Goal: Task Accomplishment & Management: Manage account settings

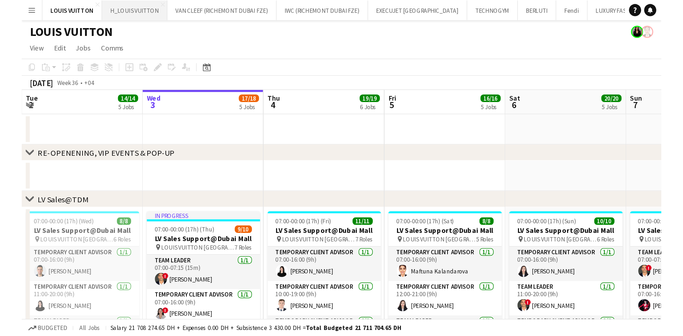
scroll to position [0, 170]
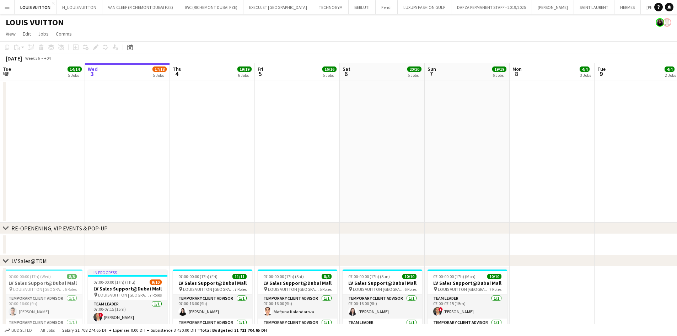
click at [5, 11] on button "Menu" at bounding box center [7, 7] width 14 height 14
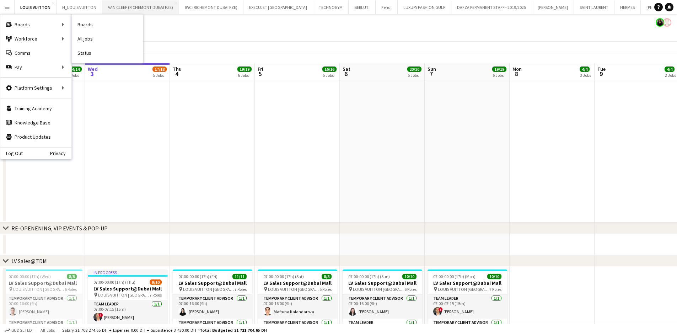
drag, startPoint x: 79, startPoint y: 25, endPoint x: 106, endPoint y: 2, distance: 34.3
click at [79, 25] on link "Boards" at bounding box center [107, 24] width 71 height 14
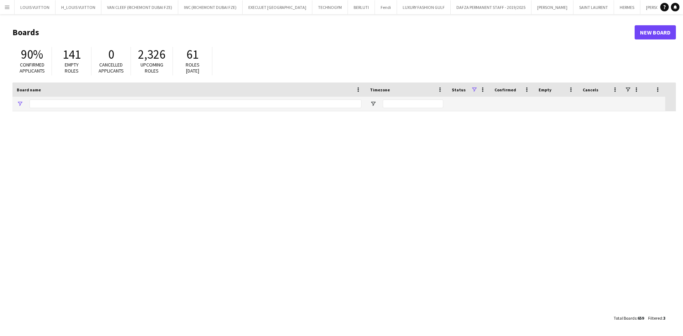
type input "*****"
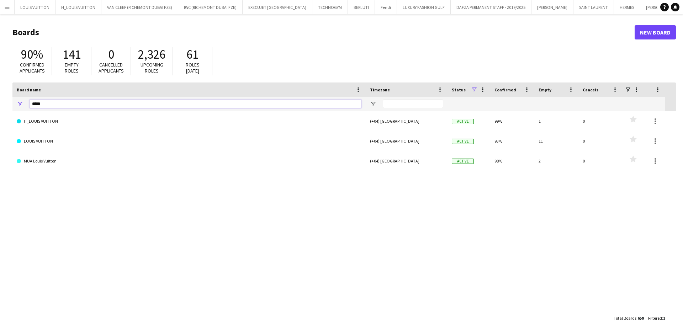
drag, startPoint x: 44, startPoint y: 104, endPoint x: 20, endPoint y: 104, distance: 23.8
click at [20, 104] on div "*****" at bounding box center [188, 104] width 353 height 14
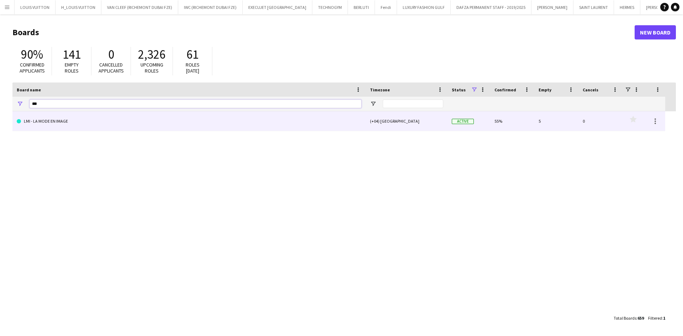
type input "***"
click at [57, 124] on link "LMI - LA MODE EN IMAGE" at bounding box center [189, 121] width 345 height 20
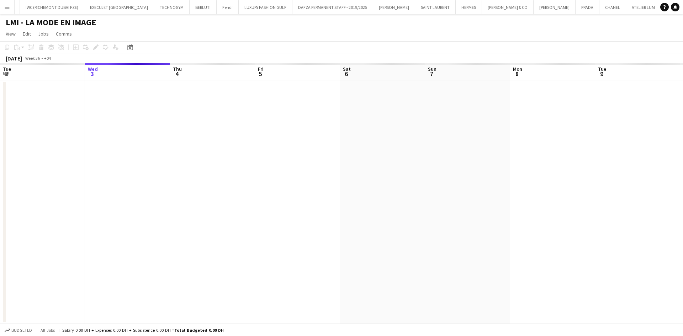
scroll to position [0, 159]
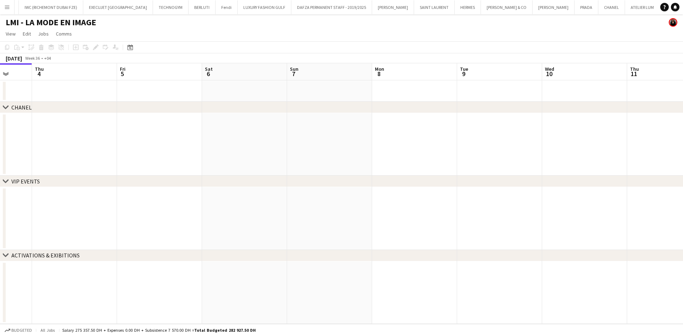
drag, startPoint x: 421, startPoint y: 129, endPoint x: 161, endPoint y: 165, distance: 262.7
click at [82, 172] on app-calendar-viewport "Sun 31 Mon 1 Tue 2 Wed 3 Thu 4 Fri 5 Sat 6 Sun 7 Mon 8 Tue 9 Wed 10 Thu 11 Fri …" at bounding box center [341, 193] width 683 height 261
drag, startPoint x: 259, startPoint y: 175, endPoint x: 143, endPoint y: 187, distance: 116.6
click at [145, 187] on div "chevron-right CHANEL chevron-right VIP EVENTS chevron-right ACTIVATIONS & EXIBI…" at bounding box center [341, 193] width 683 height 261
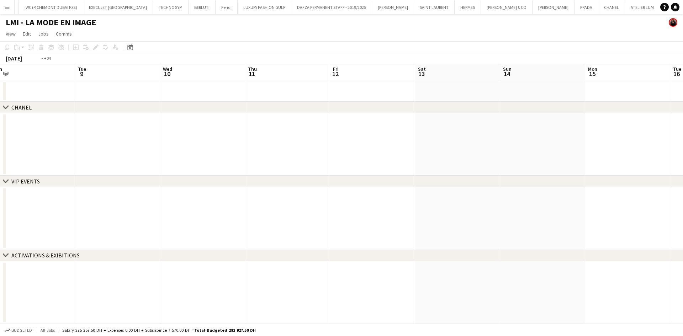
drag, startPoint x: 378, startPoint y: 176, endPoint x: 145, endPoint y: 199, distance: 234.1
click at [137, 203] on app-calendar-viewport "Fri 5 Sat 6 Sun 7 Mon 8 Tue 9 Wed 10 Thu 11 Fri 12 Sat 13 Sun 14 Mon 15 Tue 16 …" at bounding box center [341, 193] width 683 height 261
drag, startPoint x: 449, startPoint y: 162, endPoint x: 179, endPoint y: 180, distance: 270.8
click at [179, 180] on div "chevron-right CHANEL chevron-right VIP EVENTS chevron-right ACTIVATIONS & EXIBI…" at bounding box center [341, 193] width 683 height 261
drag, startPoint x: 400, startPoint y: 151, endPoint x: 508, endPoint y: 139, distance: 109.1
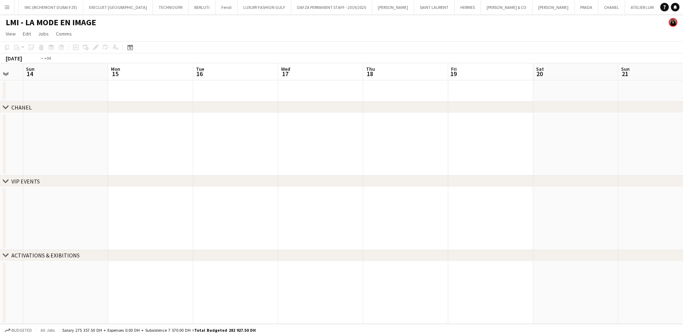
click at [239, 169] on app-calendar-viewport "Thu 11 Fri 12 Sat 13 Sun 14 Mon 15 Tue 16 Wed 17 Thu 18 Fri 19 Sat 20 Sun 21 Mo…" at bounding box center [341, 193] width 683 height 261
drag, startPoint x: 399, startPoint y: 146, endPoint x: 297, endPoint y: 154, distance: 101.7
click at [288, 155] on app-calendar-viewport "Sat 13 Sun 14 Mon 15 Tue 16 Wed 17 Thu 18 Fri 19 Sat 20 Sun 21 Mon 22 Tue 23 We…" at bounding box center [341, 193] width 683 height 261
drag, startPoint x: 457, startPoint y: 133, endPoint x: 319, endPoint y: 150, distance: 138.8
click at [321, 150] on app-calendar-viewport "Wed 17 Thu 18 Fri 19 Sat 20 Sun 21 Mon 22 Tue 23 Wed 24 Thu 25 Fri 26 Sat 27 Su…" at bounding box center [341, 193] width 683 height 261
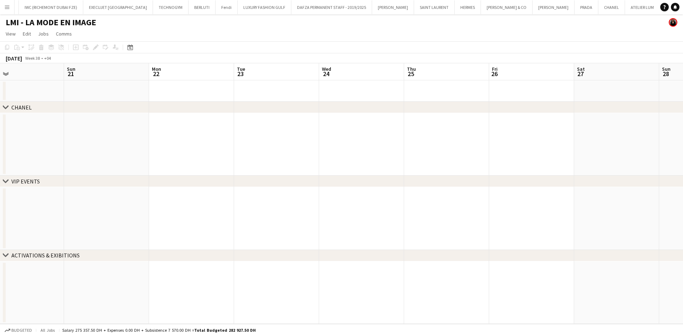
scroll to position [0, 242]
drag, startPoint x: 150, startPoint y: 144, endPoint x: 470, endPoint y: 136, distance: 320.1
click at [449, 136] on app-calendar-viewport "Fri 19 Sat 20 Sun 21 Mon 22 Tue 23 Wed 24 Thu 25 Fri 26 Sat 27 Sun 28 Mon 29 Tu…" at bounding box center [341, 193] width 683 height 261
drag, startPoint x: 339, startPoint y: 152, endPoint x: 282, endPoint y: 154, distance: 56.6
click at [449, 154] on app-calendar-viewport "Sun 14 Mon 15 Tue 16 Wed 17 Thu 18 Fri 19 Sat 20 Sun 21 Mon 22 Tue 23 Wed 24 Th…" at bounding box center [341, 193] width 683 height 261
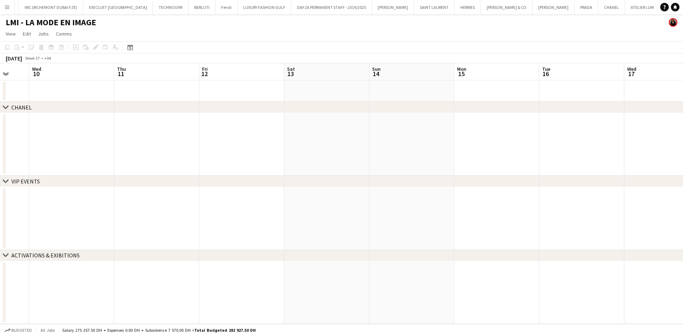
drag, startPoint x: 277, startPoint y: 156, endPoint x: 499, endPoint y: 156, distance: 221.5
click at [449, 156] on app-calendar-viewport "Sun 7 Mon 8 Tue 9 Wed 10 Thu 11 Fri 12 Sat 13 Sun 14 Mon 15 Tue 16 Wed 17 Thu 1…" at bounding box center [341, 193] width 683 height 261
drag, startPoint x: 171, startPoint y: 152, endPoint x: 403, endPoint y: 144, distance: 232.3
click at [449, 145] on app-calendar-viewport "Sun 7 Mon 8 Tue 9 Wed 10 Thu 11 Fri 12 Sat 13 Sun 14 Mon 15 Tue 16 Wed 17 Thu 1…" at bounding box center [341, 193] width 683 height 261
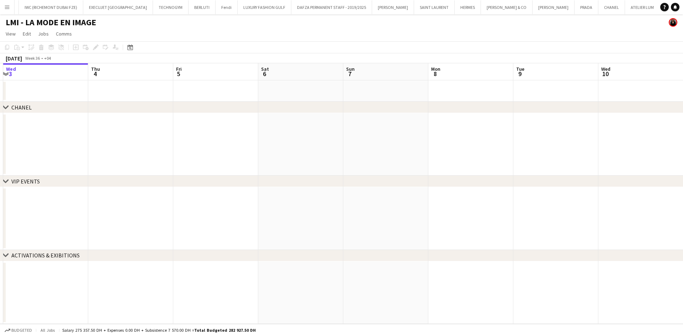
drag, startPoint x: 359, startPoint y: 135, endPoint x: 14, endPoint y: 176, distance: 347.4
click at [0, 178] on div "chevron-right CHANEL chevron-right VIP EVENTS chevron-right ACTIVATIONS & EXIBI…" at bounding box center [341, 193] width 683 height 261
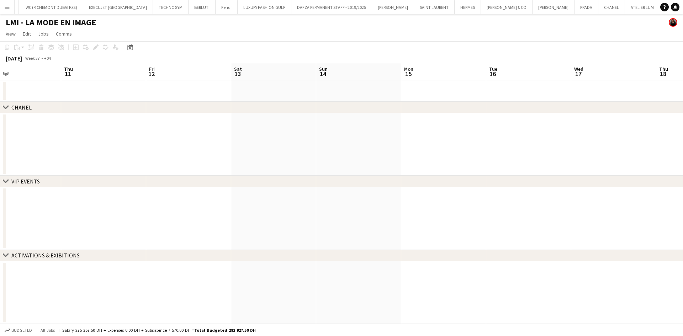
drag, startPoint x: 282, startPoint y: 142, endPoint x: 55, endPoint y: 146, distance: 226.5
click at [73, 152] on app-calendar-viewport "Sun 7 Mon 8 Tue 9 Wed 10 Thu 11 Fri 12 Sat 13 Sun 14 Mon 15 Tue 16 Wed 17 Thu 1…" at bounding box center [341, 193] width 683 height 261
drag, startPoint x: 388, startPoint y: 150, endPoint x: 407, endPoint y: 148, distance: 19.0
click at [407, 148] on app-calendar-viewport "Mon 8 Tue 9 Wed 10 Thu 11 Fri 12 Sat 13 Sun 14 Mon 15 Tue 16 Wed 17 Thu 18 Fri …" at bounding box center [341, 193] width 683 height 261
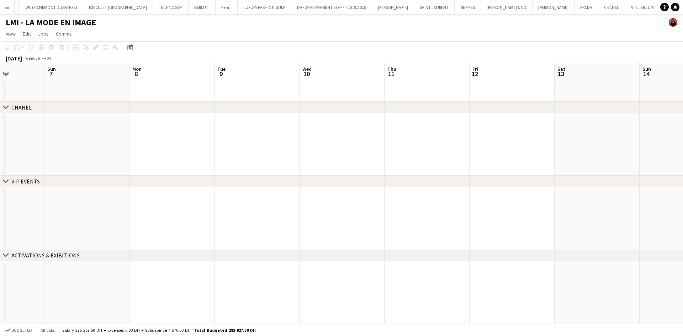
drag, startPoint x: 168, startPoint y: 142, endPoint x: 494, endPoint y: 138, distance: 326.1
click at [449, 139] on app-calendar-viewport "Thu 4 Fri 5 Sat 6 Sun 7 Mon 8 Tue 9 Wed 10 Thu 11 Fri 12 Sat 13 Sun 14 Mon 15 T…" at bounding box center [341, 193] width 683 height 261
drag, startPoint x: 153, startPoint y: 138, endPoint x: 384, endPoint y: 132, distance: 231.9
click at [384, 132] on app-calendar-viewport "Tue 2 Wed 3 Thu 4 Fri 5 Sat 6 Sun 7 Mon 8 Tue 9 Wed 10 Thu 11 Fri 12 Sat 13 Sun…" at bounding box center [341, 193] width 683 height 261
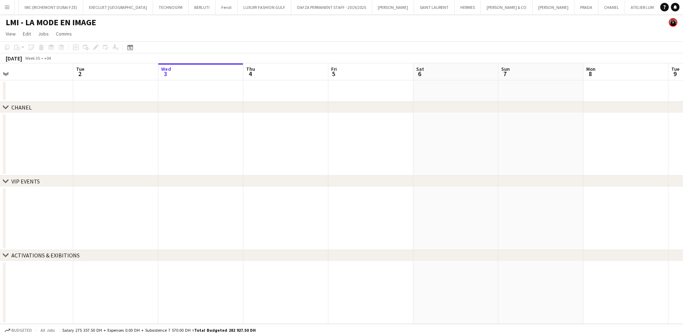
scroll to position [0, 168]
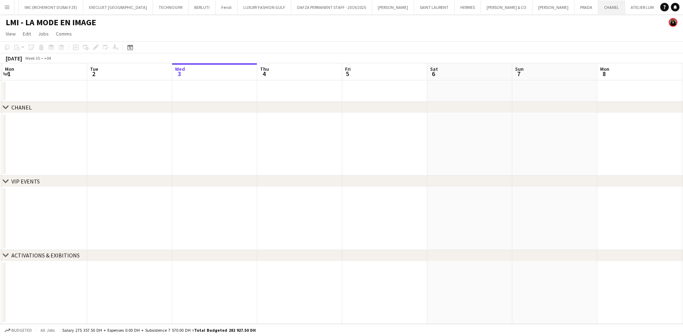
click at [449, 5] on button "CHANEL Close" at bounding box center [611, 7] width 27 height 14
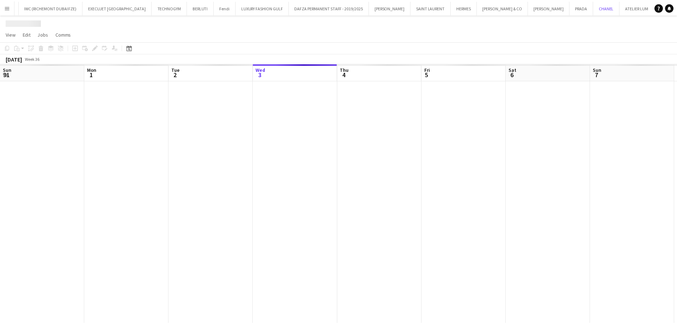
scroll to position [0, 170]
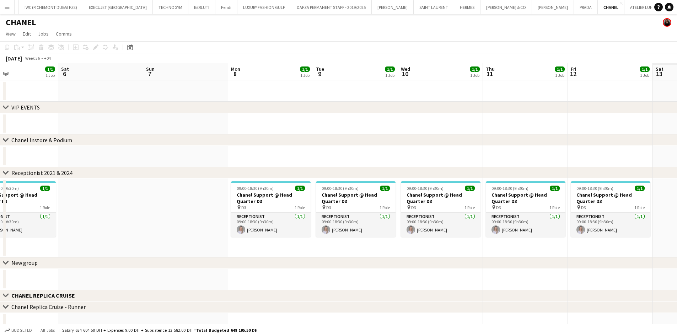
drag, startPoint x: 536, startPoint y: 125, endPoint x: 150, endPoint y: 133, distance: 386.2
click at [150, 133] on app-calendar-viewport "Tue 2 1/1 1 Job Wed 3 1/1 1 Job Thu 4 1/1 1 Job Fri 5 1/1 1 Job Sat 6 Sun 7 Mon…" at bounding box center [338, 231] width 677 height 336
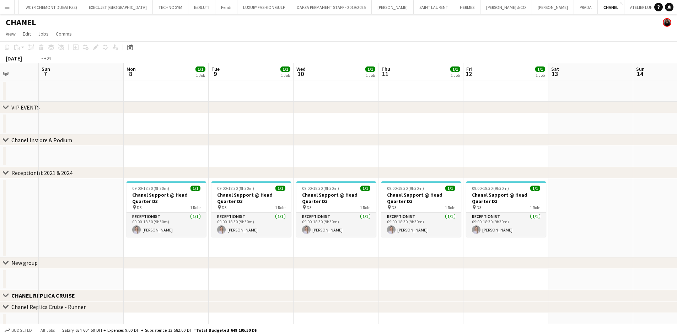
drag, startPoint x: 171, startPoint y: 123, endPoint x: 116, endPoint y: 122, distance: 55.5
click at [130, 122] on app-calendar-viewport "Thu 4 1/1 1 Job Fri 5 1/1 1 Job Sat 6 Sun 7 Mon 8 1/1 1 Job Tue 9 1/1 1 Job Wed…" at bounding box center [338, 231] width 677 height 336
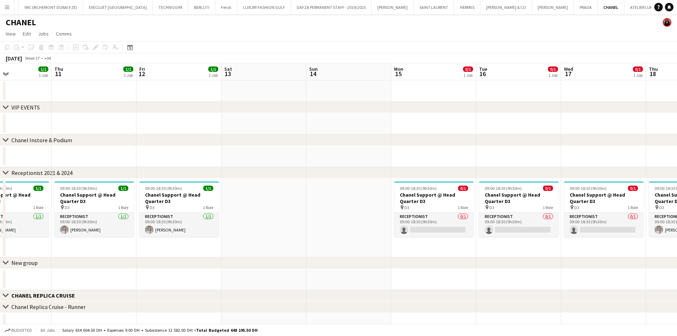
click at [82, 126] on app-calendar-viewport "Mon 8 1/1 1 Job Tue 9 1/1 1 Job Wed 10 1/1 1 Job Thu 11 1/1 1 Job Fri 12 1/1 1 …" at bounding box center [338, 231] width 677 height 336
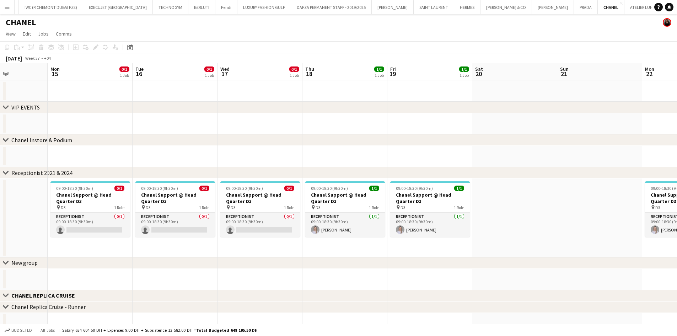
drag, startPoint x: 387, startPoint y: 124, endPoint x: 193, endPoint y: 131, distance: 193.2
click at [223, 140] on div "chevron-right VIP EVENTS chevron-right Chanel Instore & Podium chevron-right Re…" at bounding box center [338, 231] width 677 height 336
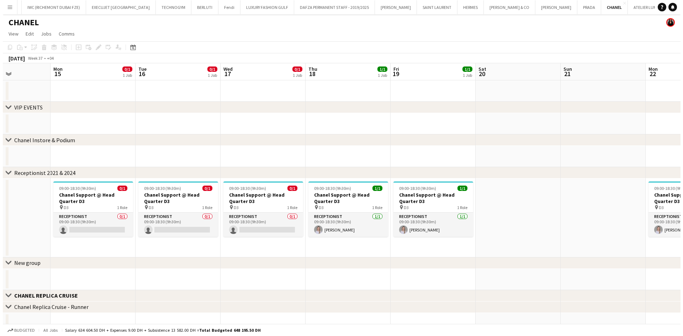
scroll to position [0, 251]
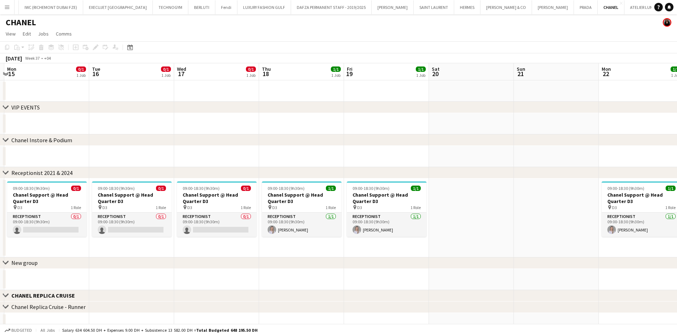
click at [449, 8] on button "LMI - LA MODE EN IMAGE Close" at bounding box center [688, 7] width 56 height 14
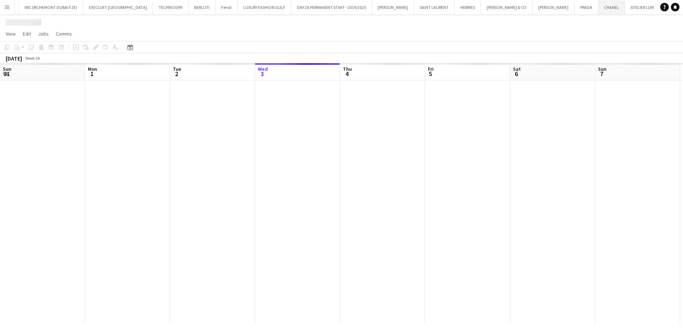
scroll to position [0, 170]
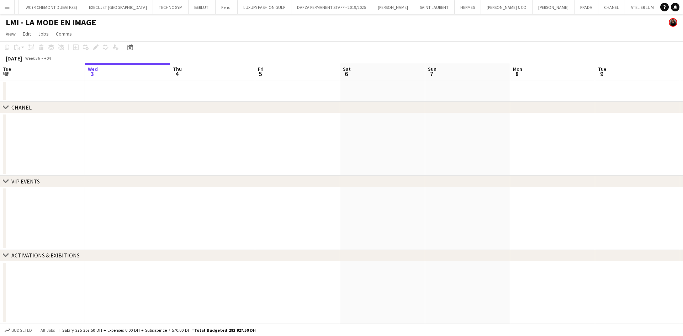
click at [9, 6] on app-icon "Menu" at bounding box center [7, 7] width 6 height 6
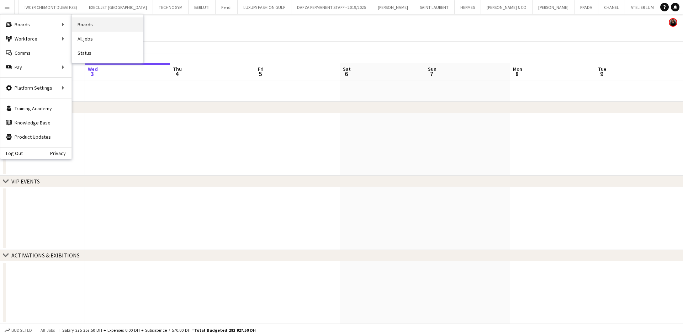
click at [123, 26] on link "Boards" at bounding box center [107, 24] width 71 height 14
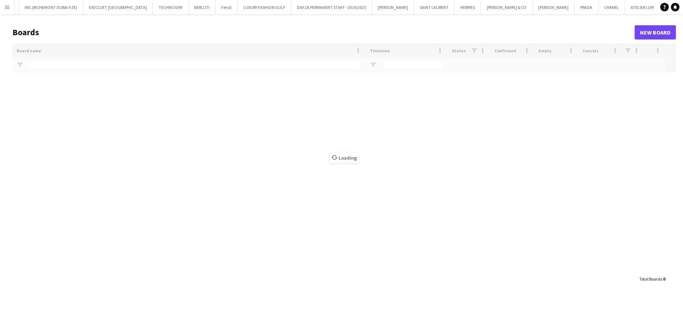
type input "***"
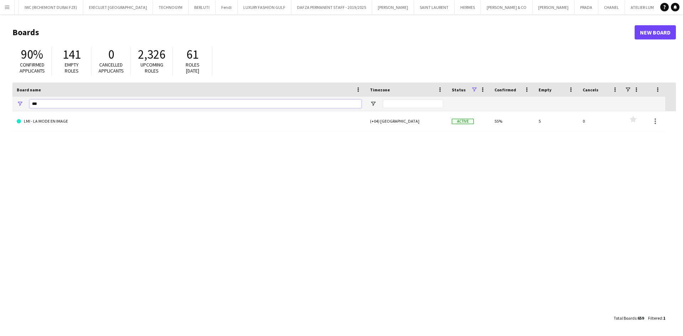
drag, startPoint x: 53, startPoint y: 103, endPoint x: 11, endPoint y: 107, distance: 41.8
click at [11, 107] on main "Boards New Board 90% Confirmed applicants 141 Empty roles 0 Cancelled applicant…" at bounding box center [341, 174] width 683 height 321
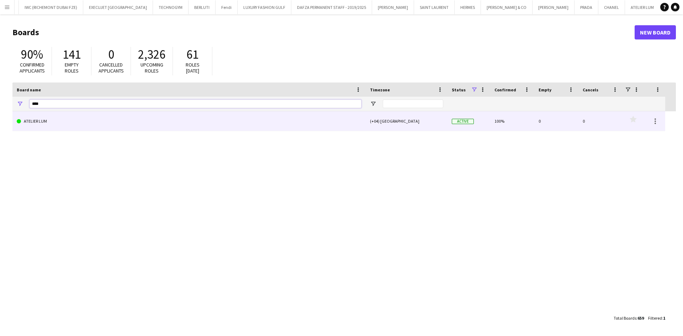
type input "****"
click at [45, 117] on link "ATELIER LUM" at bounding box center [189, 121] width 345 height 20
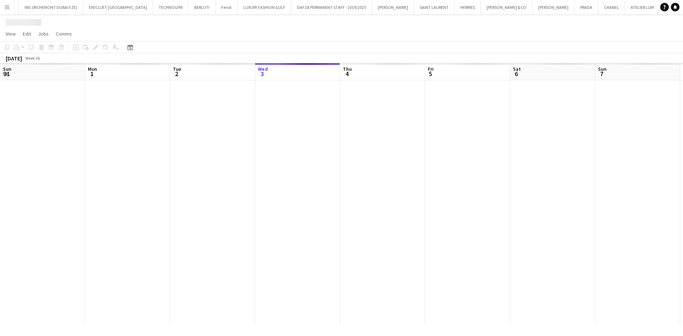
scroll to position [0, 170]
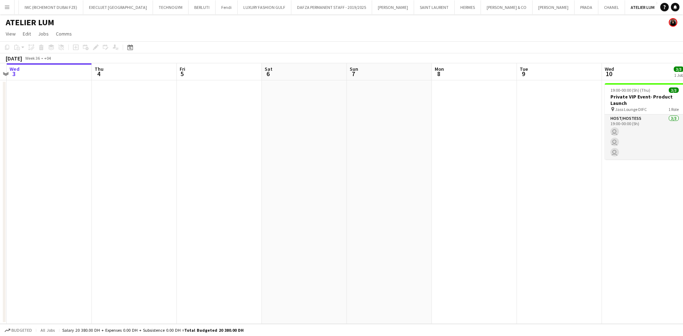
drag, startPoint x: 482, startPoint y: 201, endPoint x: 261, endPoint y: 207, distance: 221.6
click at [270, 207] on app-calendar-viewport "Sun 31 Mon 1 Tue 2 Wed 3 Thu 4 Fri 5 Sat 6 Sun 7 Mon 8 Tue 9 Wed 10 3/3 1 Job T…" at bounding box center [341, 193] width 683 height 261
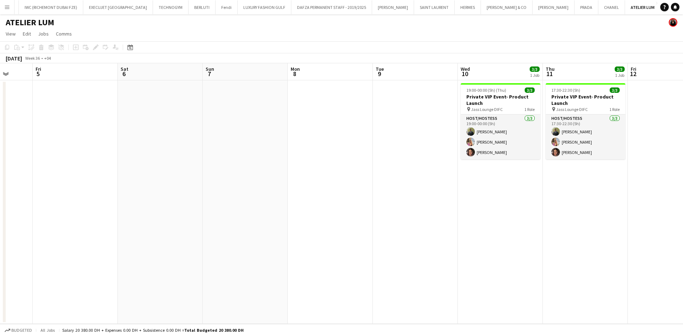
drag, startPoint x: 430, startPoint y: 196, endPoint x: 201, endPoint y: 210, distance: 228.7
click at [218, 209] on app-calendar-viewport "Tue 2 Wed 3 Thu 4 Fri 5 Sat 6 Sun 7 Mon 8 Tue 9 Wed 10 3/3 1 Job Thu 11 3/3 1 J…" at bounding box center [341, 193] width 683 height 261
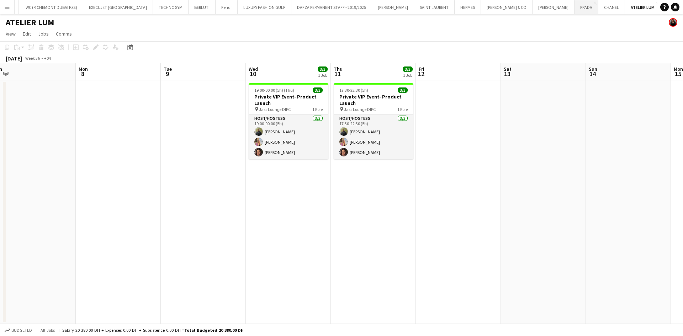
click at [449, 6] on button "PRADA Close" at bounding box center [586, 7] width 24 height 14
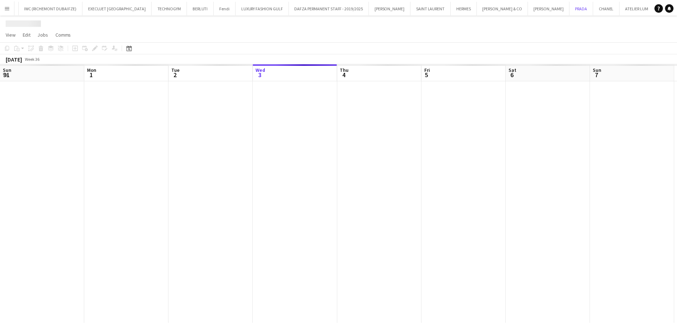
scroll to position [0, 170]
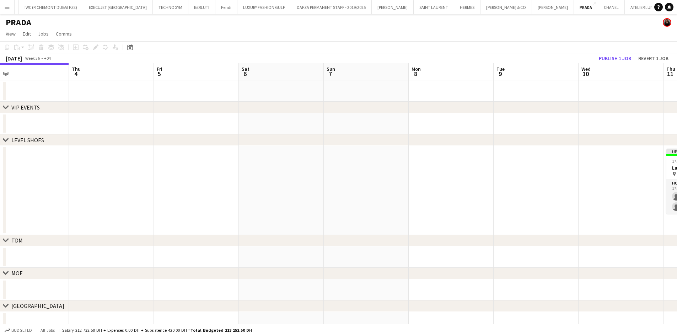
drag, startPoint x: 500, startPoint y: 173, endPoint x: 241, endPoint y: 175, distance: 259.6
click at [237, 175] on app-calendar-viewport "Sun 31 Mon 1 Tue 2 Wed 3 Thu 4 Fri 5 Sat 6 Sun 7 Mon 8 Tue 9 Wed 10 Thu 11 0/2 …" at bounding box center [338, 198] width 677 height 270
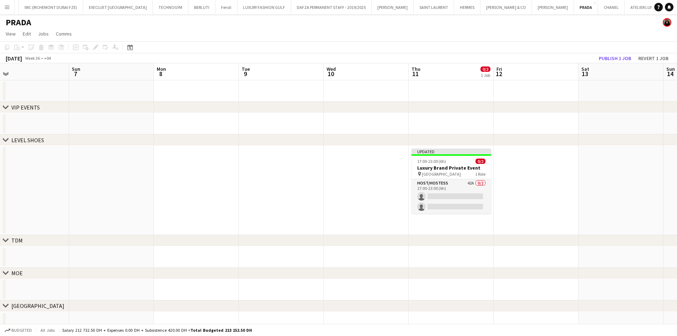
drag, startPoint x: 397, startPoint y: 152, endPoint x: 388, endPoint y: 153, distance: 9.3
click at [390, 153] on app-calendar-viewport "Wed 3 Thu 4 Fri 5 Sat 6 Sun 7 Mon 8 Tue 9 Wed 10 Thu 11 0/2 1 Job Fri 12 Sat 13…" at bounding box center [338, 198] width 677 height 270
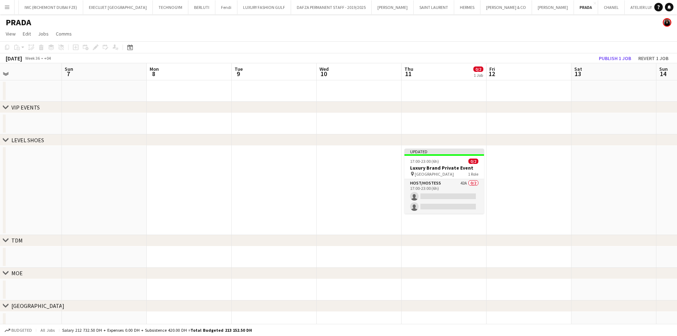
drag, startPoint x: 478, startPoint y: 177, endPoint x: 439, endPoint y: 182, distance: 39.1
click at [449, 180] on app-calendar-viewport "Wed 3 Thu 4 Fri 5 Sat 6 Sun 7 Mon 8 Tue 9 Wed 10 Thu 11 0/2 1 Job Fri 12 Sat 13…" at bounding box center [338, 198] width 677 height 270
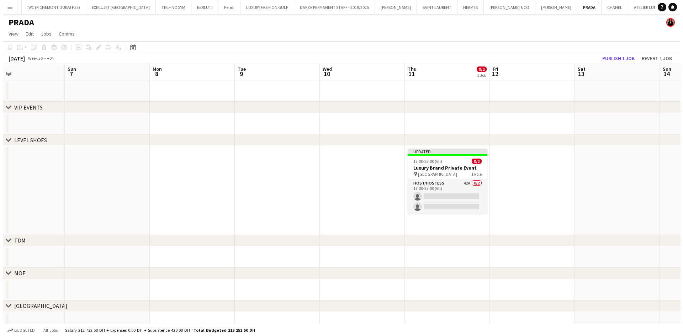
scroll to position [0, 275]
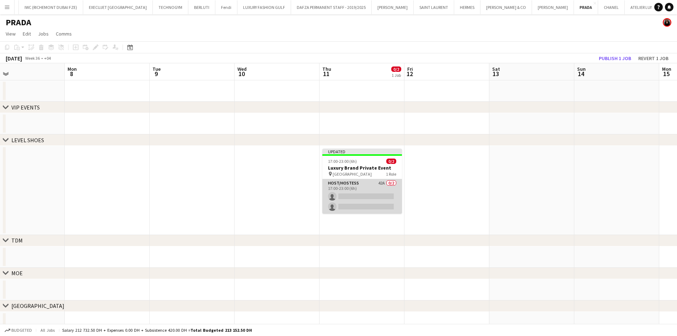
click at [356, 192] on app-card-role "Host/Hostess 42A 0/2 17:00-23:00 (6h) single-neutral-actions single-neutral-act…" at bounding box center [363, 196] width 80 height 34
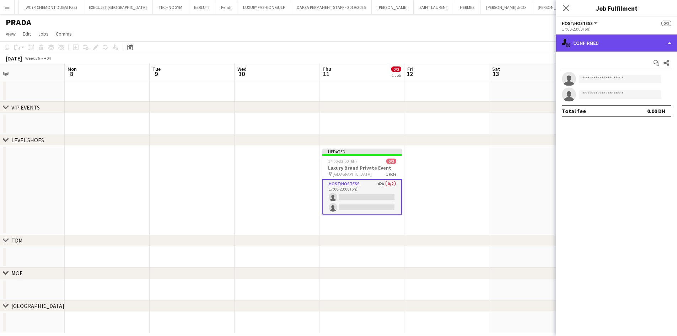
click at [449, 47] on div "single-neutral-actions-check-2 Confirmed" at bounding box center [616, 42] width 121 height 17
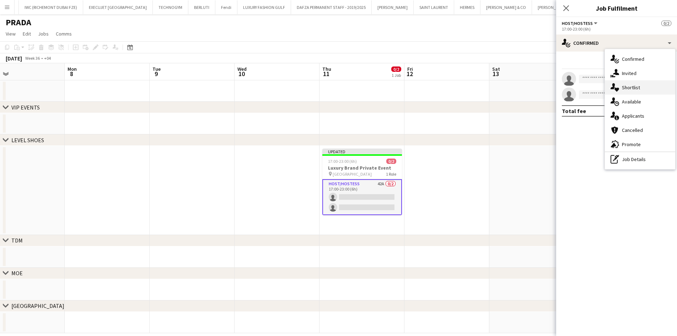
click at [449, 87] on span "Shortlist" at bounding box center [631, 87] width 18 height 6
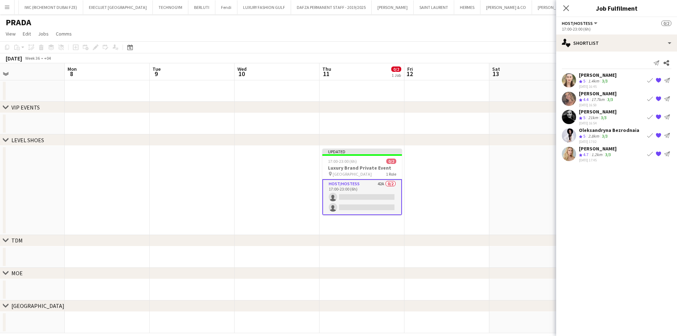
click at [449, 34] on app-page-menu "View Day view expanded Day view collapsed Month view Date picker Jump to [DATE]…" at bounding box center [338, 35] width 677 height 14
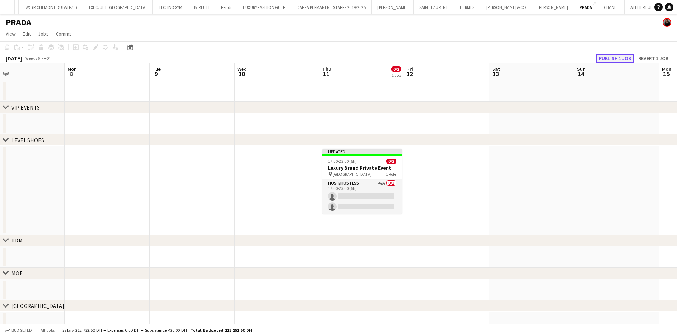
click at [449, 59] on button "Publish 1 job" at bounding box center [615, 58] width 38 height 9
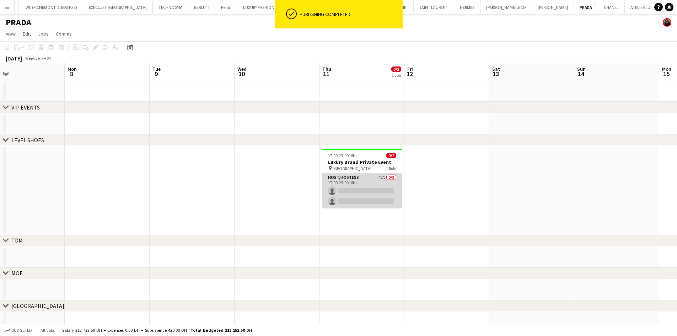
click at [369, 196] on app-card-role "Host/Hostess 42A 0/2 17:00-23:00 (6h) single-neutral-actions single-neutral-act…" at bounding box center [363, 191] width 80 height 34
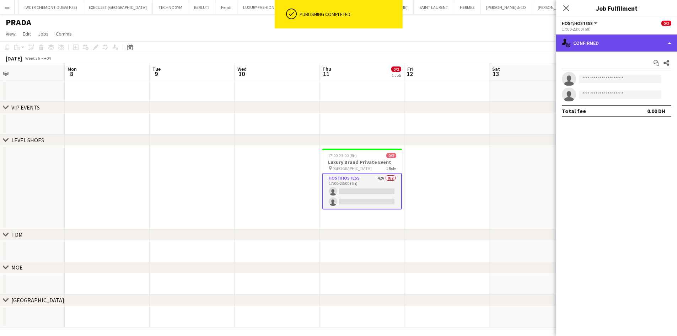
click at [449, 46] on div "single-neutral-actions-check-2 Confirmed" at bounding box center [616, 42] width 121 height 17
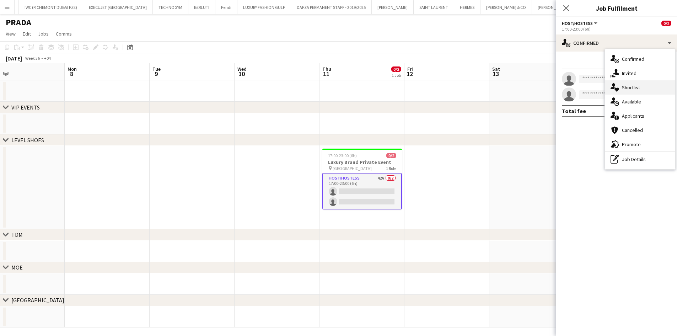
click at [449, 90] on div "single-neutral-actions-heart Shortlist" at bounding box center [640, 87] width 70 height 14
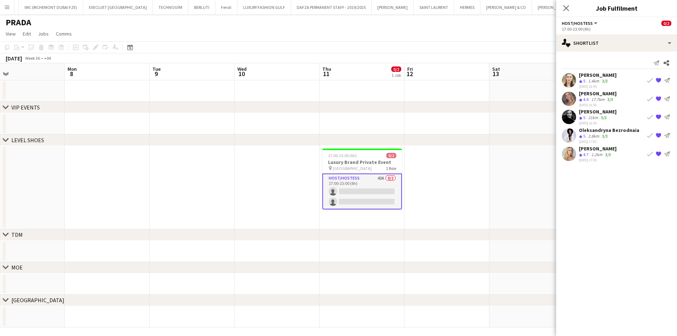
click at [449, 41] on app-page-menu "View Day view expanded Day view collapsed Month view Date picker Jump to [DATE]…" at bounding box center [338, 35] width 677 height 14
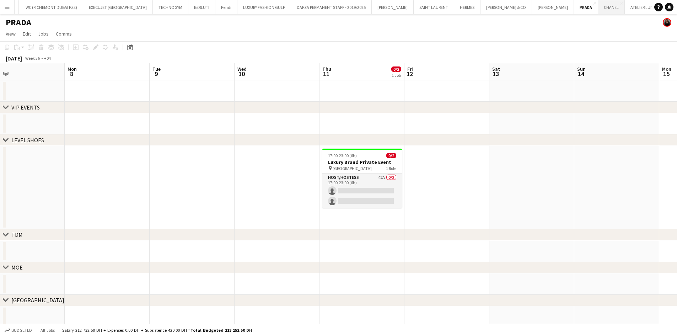
drag, startPoint x: 546, startPoint y: 10, endPoint x: 544, endPoint y: 0, distance: 10.2
click at [449, 10] on button "CHANEL Close" at bounding box center [611, 7] width 27 height 14
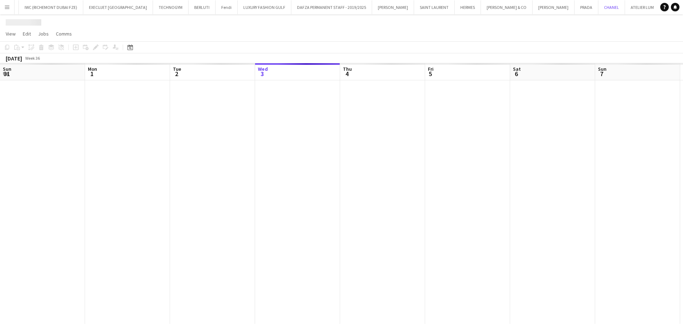
scroll to position [0, 170]
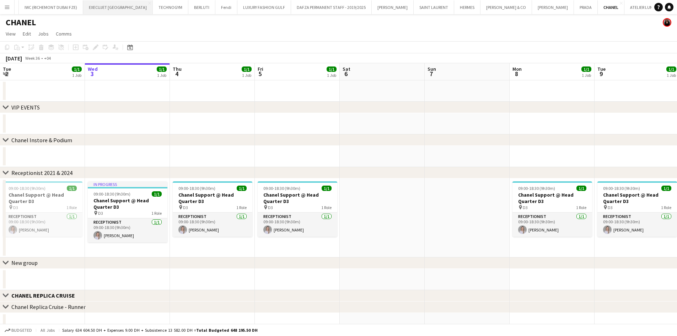
click at [102, 1] on button "EXECUJET [GEOGRAPHIC_DATA] Close" at bounding box center [118, 7] width 70 height 14
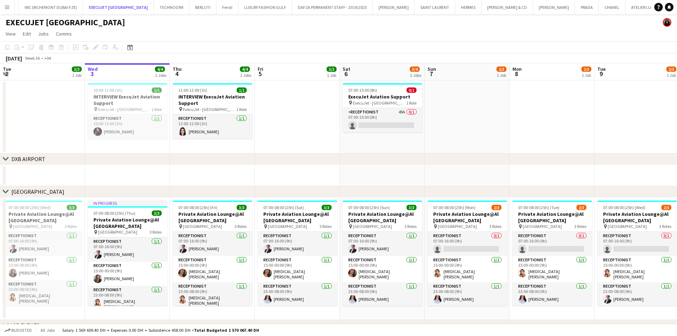
scroll to position [28, 0]
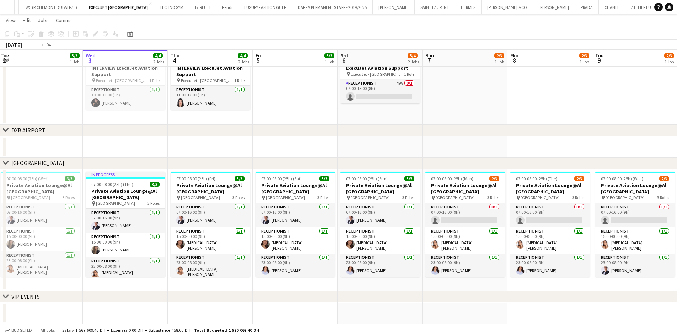
drag, startPoint x: 198, startPoint y: 142, endPoint x: 347, endPoint y: 145, distance: 148.7
click at [346, 145] on app-calendar-viewport "Sun 31 3/3 1 Job Mon 1 3/3 1 Job Tue 2 3/3 1 Job Wed 3 4/4 2 Jobs Thu 4 4/4 2 J…" at bounding box center [338, 162] width 677 height 324
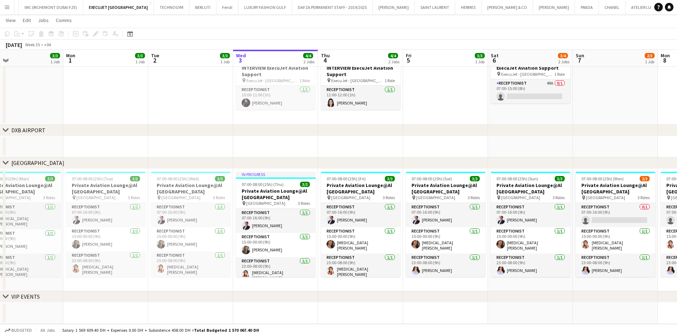
drag, startPoint x: 87, startPoint y: 125, endPoint x: 230, endPoint y: 101, distance: 145.3
click at [320, 102] on div "chevron-right [GEOGRAPHIC_DATA] chevron-right [GEOGRAPHIC_DATA] chevron-right V…" at bounding box center [338, 162] width 677 height 324
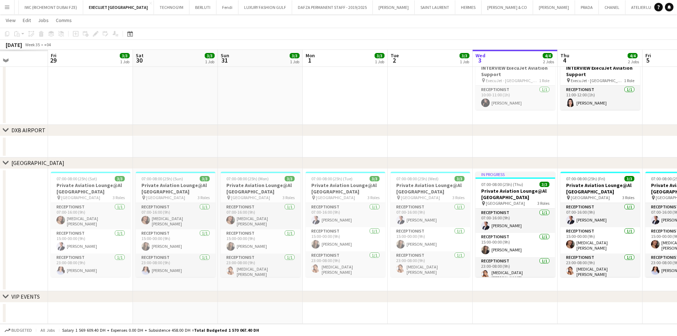
drag, startPoint x: 104, startPoint y: 108, endPoint x: 361, endPoint y: 102, distance: 256.8
click at [347, 105] on app-calendar-viewport "Wed 27 Thu 28 Fri 29 3/3 1 Job Sat 30 3/3 1 Job Sun 31 3/3 1 Job Mon 1 3/3 1 Jo…" at bounding box center [338, 162] width 677 height 324
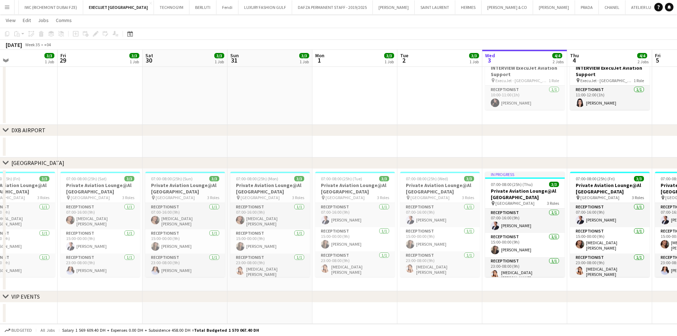
drag, startPoint x: 187, startPoint y: 105, endPoint x: 368, endPoint y: 112, distance: 181.5
click at [368, 112] on app-calendar-viewport "Tue 26 3/3 1 Job Wed 27 3/3 1 Job Thu 28 3/3 1 Job Fri 29 3/3 1 Job Sat 30 3/3 …" at bounding box center [338, 162] width 677 height 324
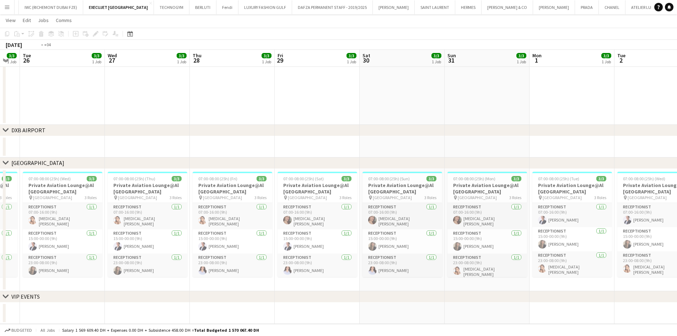
drag, startPoint x: 159, startPoint y: 111, endPoint x: 356, endPoint y: 113, distance: 197.0
click at [356, 113] on app-calendar-viewport "Sun 24 3/3 1 Job Mon 25 3/3 1 Job Tue 26 3/3 1 Job Wed 27 3/3 1 Job Thu 28 3/3 …" at bounding box center [338, 162] width 677 height 324
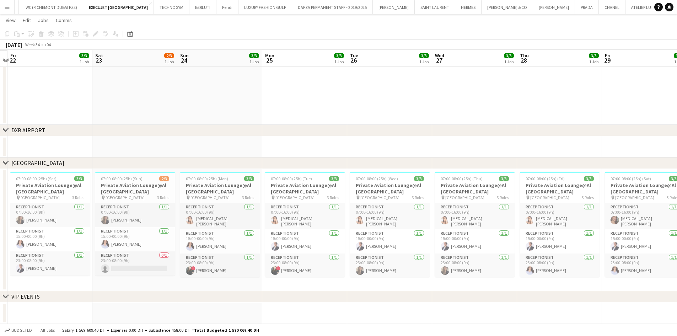
drag, startPoint x: 147, startPoint y: 105, endPoint x: 391, endPoint y: 104, distance: 244.3
click at [391, 104] on app-calendar-viewport "Wed 20 Thu 21 Fri 22 3/3 1 Job Sat 23 2/3 1 Job Sun 24 3/3 1 Job Mon 25 3/3 1 J…" at bounding box center [338, 162] width 677 height 324
drag, startPoint x: 388, startPoint y: 103, endPoint x: 377, endPoint y: 103, distance: 11.4
click at [390, 103] on app-calendar-viewport "Tue 19 3/3 1 Job Wed 20 3/3 1 Job Thu 21 3/3 1 Job Fri 22 3/3 1 Job Sat 23 2/3 …" at bounding box center [338, 162] width 677 height 324
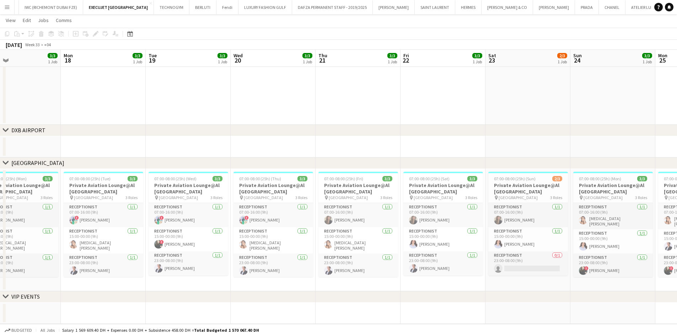
drag, startPoint x: 228, startPoint y: 108, endPoint x: 319, endPoint y: 117, distance: 91.8
click at [390, 116] on app-calendar-viewport "Fri 15 2/3 1 Job Sat 16 2/3 1 Job Sun 17 3/3 1 Job Mon 18 3/3 1 Job Tue 19 3/3 …" at bounding box center [338, 162] width 677 height 324
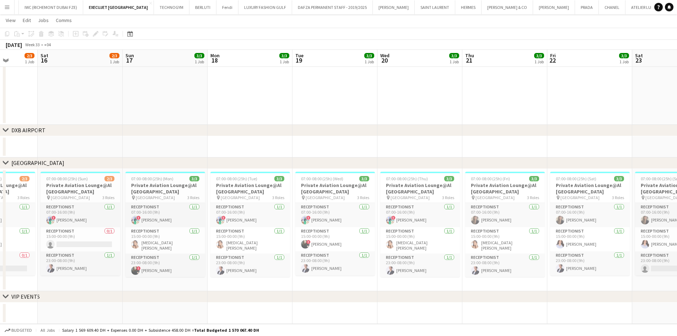
drag, startPoint x: 114, startPoint y: 117, endPoint x: 361, endPoint y: 118, distance: 246.8
click at [361, 118] on app-calendar-viewport "Wed 13 3/3 1 Job Thu 14 3/3 1 Job Fri 15 2/3 1 Job Sat 16 2/3 1 Job Sun 17 3/3 …" at bounding box center [338, 162] width 677 height 324
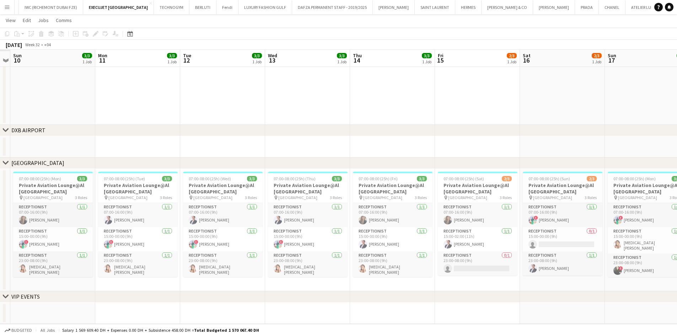
drag, startPoint x: 85, startPoint y: 109, endPoint x: 371, endPoint y: 114, distance: 286.6
click at [371, 114] on app-calendar-viewport "Fri 8 Sat 9 Sun 10 3/3 1 Job Mon 11 3/3 1 Job Tue 12 3/3 1 Job Wed 13 3/3 1 Job…" at bounding box center [338, 162] width 677 height 324
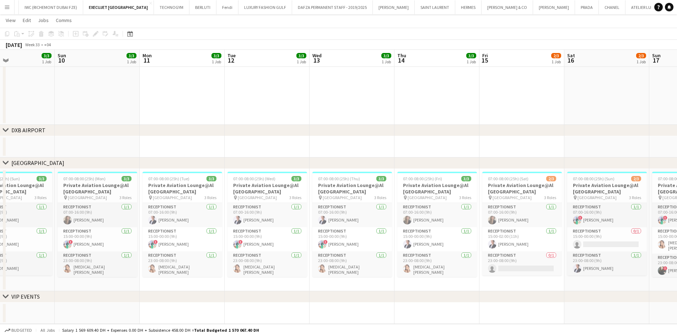
click at [417, 108] on app-calendar-viewport "Thu 7 3/3 1 Job Fri 8 3/3 1 Job Sat 9 3/3 1 Job Sun 10 3/3 1 Job Mon 11 3/3 1 J…" at bounding box center [338, 162] width 677 height 324
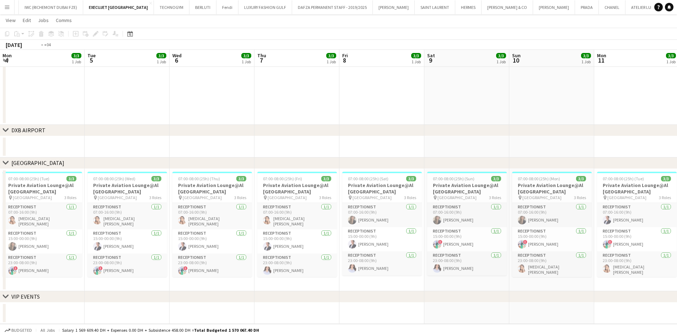
drag, startPoint x: 121, startPoint y: 97, endPoint x: 285, endPoint y: 110, distance: 164.7
click at [380, 110] on app-calendar-viewport "Sat 2 Sun 3 3/3 1 Job Mon 4 3/3 1 Job Tue 5 3/3 1 Job Wed 6 3/3 1 Job Thu 7 3/3…" at bounding box center [338, 162] width 677 height 324
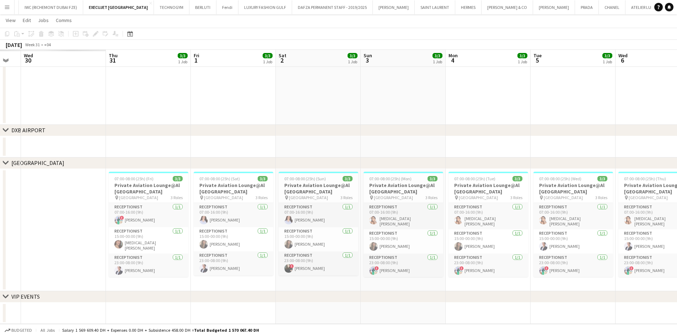
drag, startPoint x: 146, startPoint y: 110, endPoint x: 446, endPoint y: 108, distance: 299.8
click at [446, 108] on app-calendar-viewport "Mon 28 Tue 29 Wed 30 Thu 31 3/3 1 Job Fri 1 3/3 1 Job Sat 2 3/3 1 Job Sun 3 3/3…" at bounding box center [338, 162] width 677 height 324
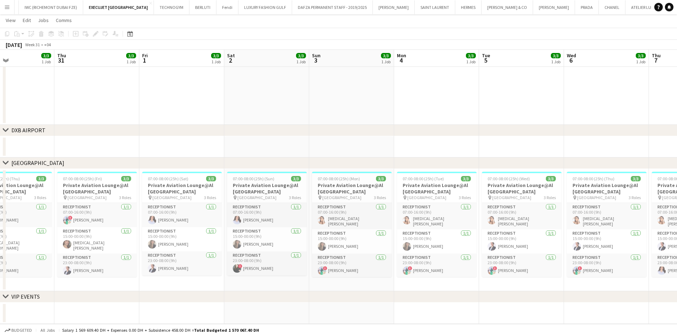
drag, startPoint x: 289, startPoint y: 122, endPoint x: 178, endPoint y: 128, distance: 111.5
click at [178, 128] on div "chevron-right [GEOGRAPHIC_DATA] chevron-right [GEOGRAPHIC_DATA] chevron-right V…" at bounding box center [338, 162] width 677 height 324
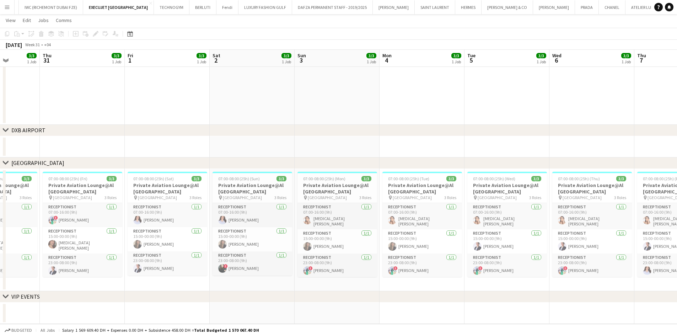
drag, startPoint x: 258, startPoint y: 122, endPoint x: 203, endPoint y: 128, distance: 55.4
click at [203, 128] on div "chevron-right [GEOGRAPHIC_DATA] chevron-right [GEOGRAPHIC_DATA] chevron-right V…" at bounding box center [338, 162] width 677 height 324
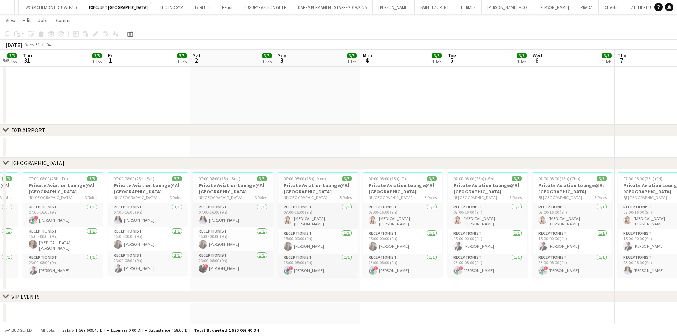
drag, startPoint x: 241, startPoint y: 222, endPoint x: 182, endPoint y: 229, distance: 59.1
click at [183, 229] on app-calendar-viewport "Mon 28 3/3 1 Job Tue 29 3/3 1 Job Wed 30 3/3 1 Job Thu 31 3/3 1 Job Fri 1 3/3 1…" at bounding box center [338, 162] width 677 height 324
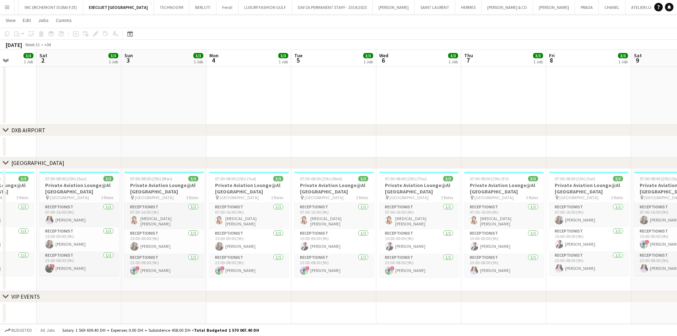
drag, startPoint x: 345, startPoint y: 236, endPoint x: 171, endPoint y: 237, distance: 173.9
click at [172, 236] on app-calendar-viewport "Wed 30 3/3 1 Job Thu 31 3/3 1 Job Fri 1 3/3 1 Job Sat 2 3/3 1 Job Sun 3 3/3 1 J…" at bounding box center [338, 162] width 677 height 324
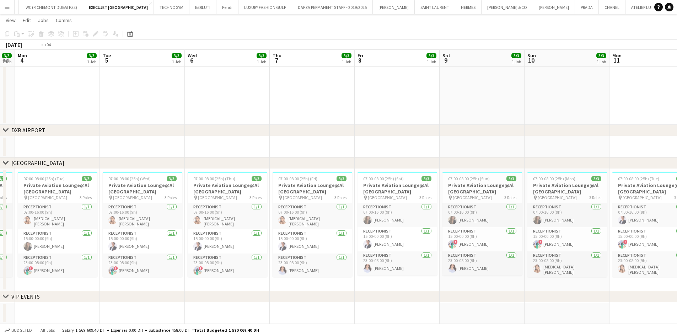
click at [139, 212] on app-calendar-viewport "Fri 1 3/3 1 Job Sat 2 3/3 1 Job Sun 3 3/3 1 Job Mon 4 3/3 1 Job Tue 5 3/3 1 Job…" at bounding box center [338, 162] width 677 height 324
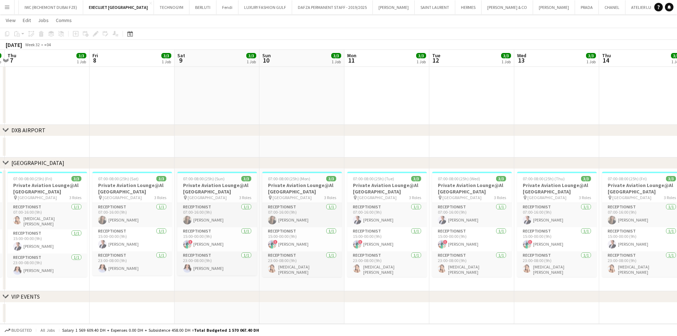
click at [200, 233] on app-calendar-viewport "Mon 4 3/3 1 Job Tue 5 3/3 1 Job Wed 6 3/3 1 Job Thu 7 3/3 1 Job Fri 8 3/3 1 Job…" at bounding box center [338, 162] width 677 height 324
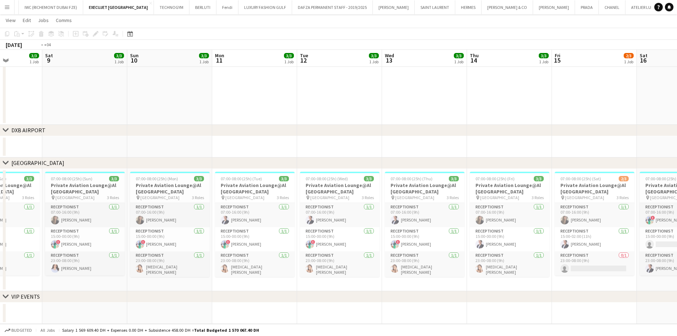
drag, startPoint x: 345, startPoint y: 223, endPoint x: 263, endPoint y: 224, distance: 81.8
click at [273, 224] on app-calendar-viewport "Wed 6 3/3 1 Job Thu 7 3/3 1 Job Fri 8 3/3 1 Job Sat 9 3/3 1 Job Sun 10 3/3 1 Jo…" at bounding box center [338, 162] width 677 height 324
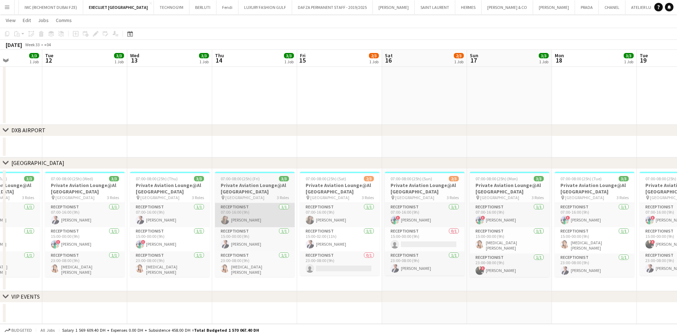
scroll to position [0, 217]
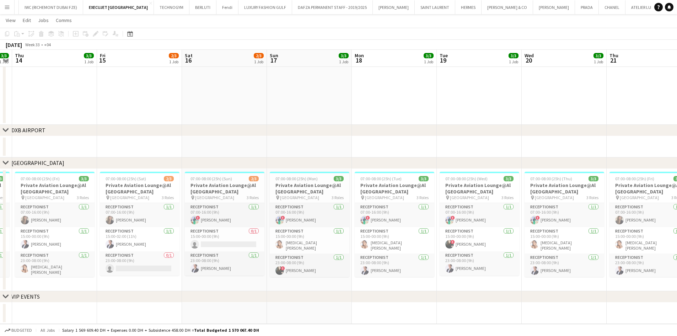
drag, startPoint x: 500, startPoint y: 232, endPoint x: 338, endPoint y: 233, distance: 162.5
click at [338, 233] on app-calendar-viewport "Mon 11 3/3 1 Job Tue 12 3/3 1 Job Wed 13 3/3 1 Job Thu 14 3/3 1 Job Fri 15 2/3 …" at bounding box center [338, 162] width 677 height 324
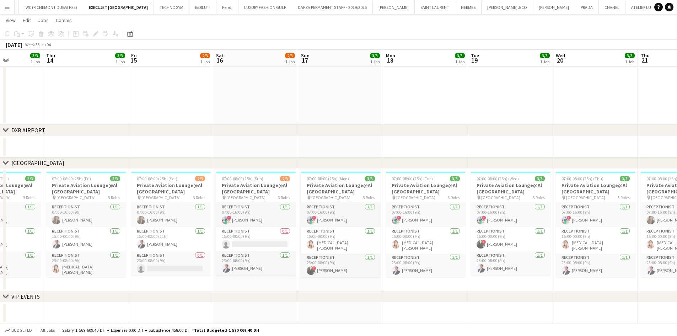
drag, startPoint x: 482, startPoint y: 233, endPoint x: 526, endPoint y: 234, distance: 43.4
click at [449, 234] on app-calendar-viewport "Mon 11 3/3 1 Job Tue 12 3/3 1 Job Wed 13 3/3 1 Job Thu 14 3/3 1 Job Fri 15 2/3 …" at bounding box center [338, 162] width 677 height 324
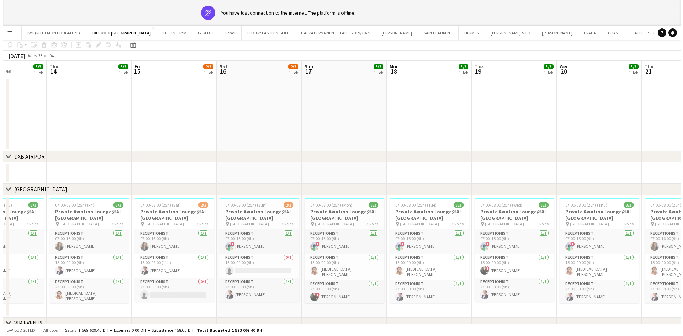
scroll to position [0, 0]
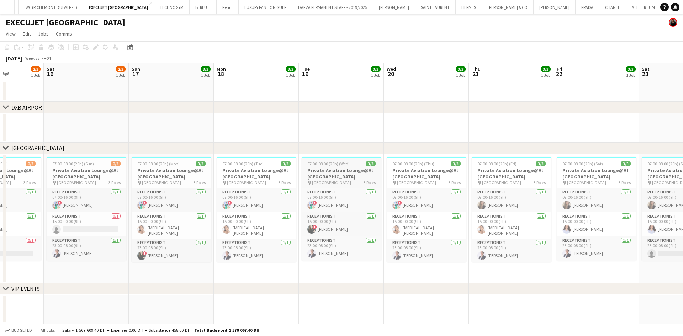
drag, startPoint x: 375, startPoint y: 181, endPoint x: 259, endPoint y: 166, distance: 117.9
click at [250, 166] on app-calendar-viewport "Wed 13 3/3 1 Job Thu 14 3/3 1 Job Fri 15 2/3 1 Job Sat 16 2/3 1 Job Sun 17 3/3 …" at bounding box center [341, 193] width 683 height 261
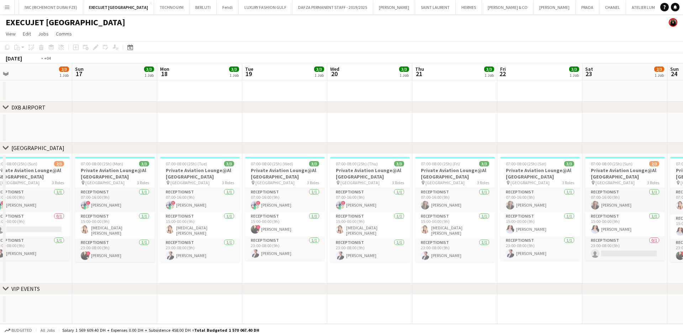
click at [193, 174] on app-calendar-viewport "Wed 13 3/3 1 Job Thu 14 3/3 1 Job Fri 15 2/3 1 Job Sat 16 2/3 1 Job Sun 17 3/3 …" at bounding box center [341, 193] width 683 height 261
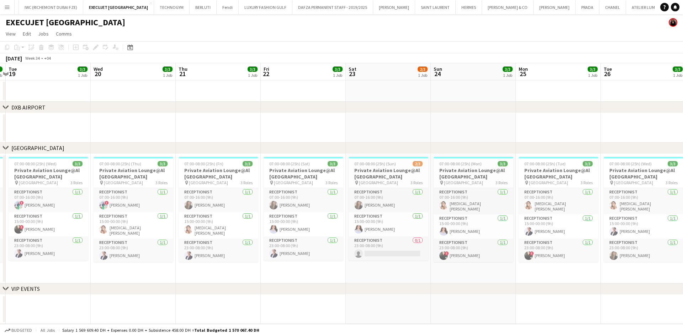
drag, startPoint x: 317, startPoint y: 225, endPoint x: 272, endPoint y: 227, distance: 44.5
click at [272, 227] on app-calendar-viewport "Sat 16 2/3 1 Job Sun 17 3/3 1 Job Mon 18 3/3 1 Job Tue 19 3/3 1 Job Wed 20 3/3 …" at bounding box center [341, 193] width 683 height 261
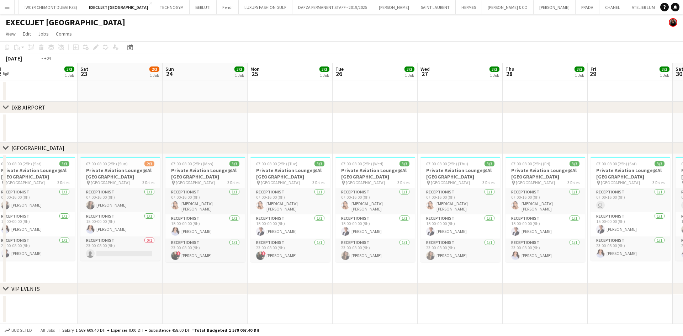
click at [244, 223] on app-calendar-viewport "Tue 19 3/3 1 Job Wed 20 3/3 1 Job Thu 21 3/3 1 Job Fri 22 3/3 1 Job Sat 23 2/3 …" at bounding box center [341, 193] width 683 height 261
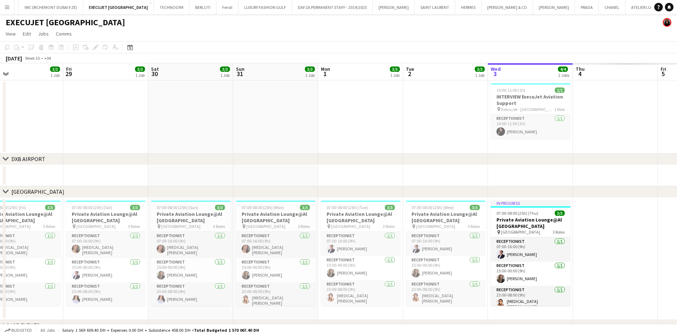
drag, startPoint x: 450, startPoint y: 228, endPoint x: 156, endPoint y: 228, distance: 293.7
click at [158, 227] on app-calendar-viewport "Mon 25 3/3 1 Job Tue 26 3/3 1 Job Wed 27 3/3 1 Job Thu 28 3/3 1 Job Fri 29 3/3 …" at bounding box center [338, 207] width 677 height 289
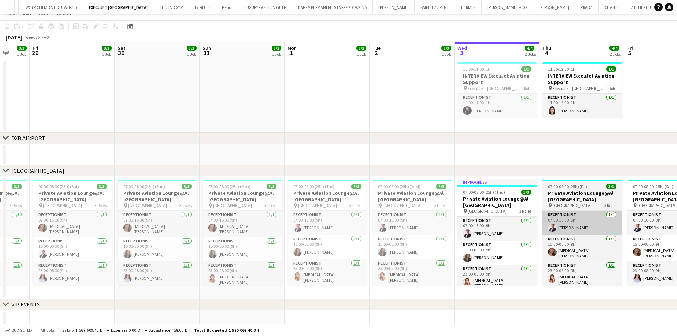
scroll to position [28, 0]
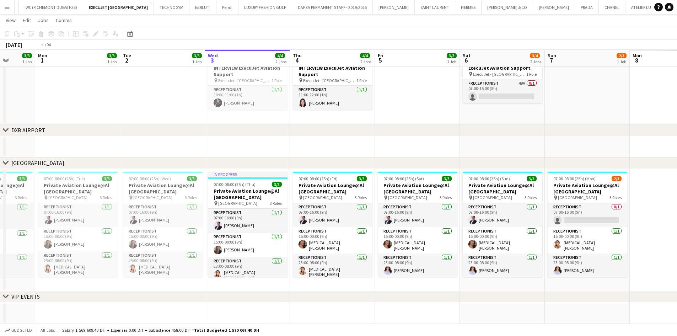
drag, startPoint x: 542, startPoint y: 222, endPoint x: 212, endPoint y: 224, distance: 329.6
click at [212, 224] on app-calendar-viewport "Fri 29 3/3 1 Job Sat 30 3/3 1 Job Sun 31 3/3 1 Job Mon 1 3/3 1 Job Tue 2 3/3 1 …" at bounding box center [338, 162] width 677 height 324
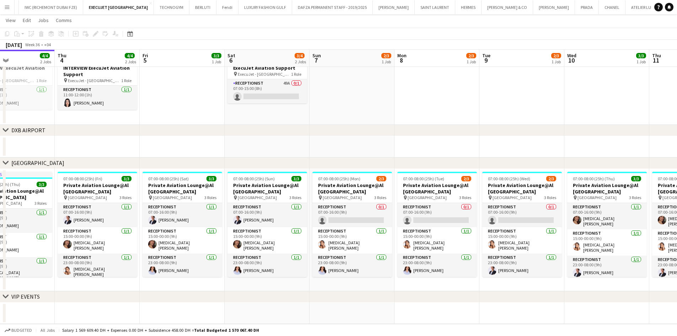
scroll to position [0, 251]
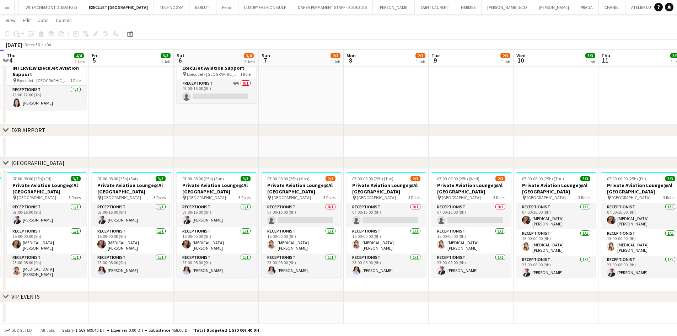
drag, startPoint x: 587, startPoint y: 263, endPoint x: 395, endPoint y: 264, distance: 191.3
click at [395, 236] on app-calendar-viewport "Mon 1 3/3 1 Job Tue 2 3/3 1 Job Wed 3 4/4 2 Jobs Thu 4 4/4 2 Jobs Fri 5 3/3 1 J…" at bounding box center [338, 162] width 677 height 324
click at [395, 236] on app-card-role "Receptionist [DATE] 23:00-08:00 (9h) [PERSON_NAME]" at bounding box center [387, 266] width 80 height 24
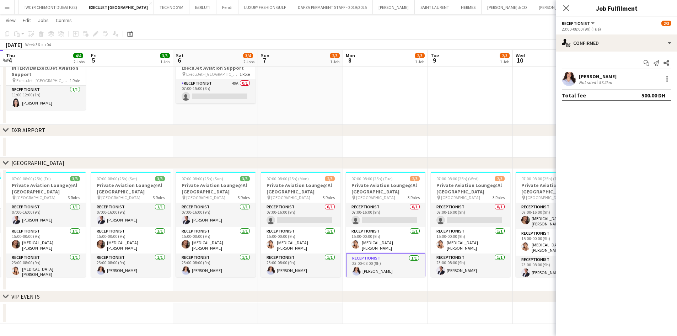
click at [395, 236] on app-card-role "Receptionist [DATE] 23:00-08:00 (9h) [PERSON_NAME]" at bounding box center [386, 267] width 80 height 26
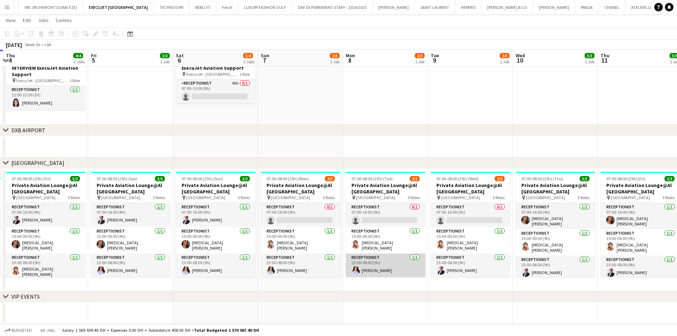
click at [394, 236] on app-card-role "Receptionist [DATE] 23:00-08:00 (9h) [PERSON_NAME]" at bounding box center [386, 266] width 80 height 24
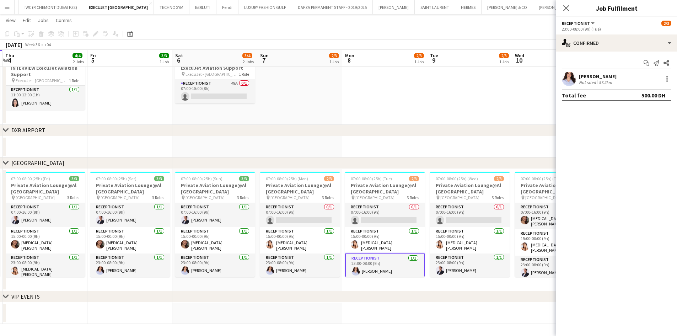
click at [433, 126] on div "chevron-right [GEOGRAPHIC_DATA]" at bounding box center [338, 130] width 677 height 11
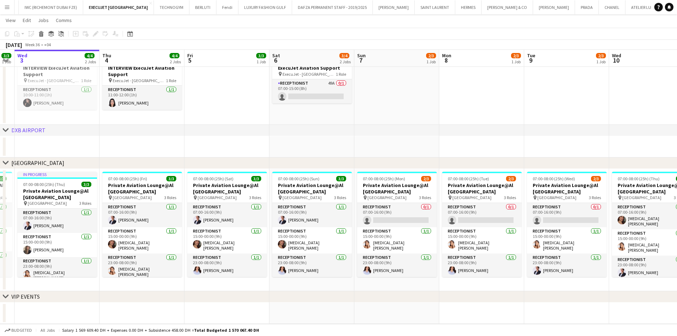
drag, startPoint x: 228, startPoint y: 215, endPoint x: 348, endPoint y: 229, distance: 121.7
click at [348, 229] on app-calendar-viewport "Mon 1 3/3 1 Job Tue 2 3/3 1 Job Wed 3 4/4 2 Jobs Thu 4 4/4 2 Jobs Fri 5 3/3 1 J…" at bounding box center [338, 162] width 677 height 324
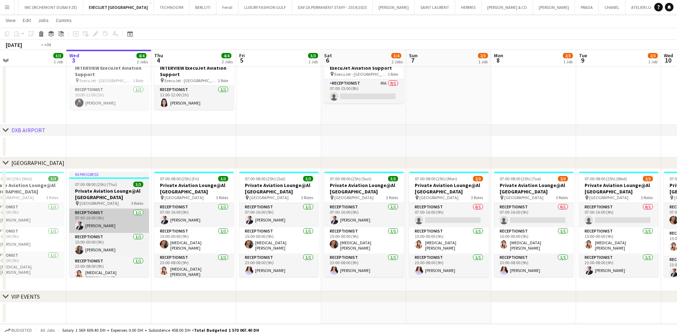
drag, startPoint x: 207, startPoint y: 227, endPoint x: 356, endPoint y: 218, distance: 149.3
click at [448, 232] on app-calendar-viewport "Sun 31 3/3 1 Job Mon 1 3/3 1 Job Tue 2 3/3 1 Job Wed 3 4/4 2 Jobs Thu 4 4/4 2 J…" at bounding box center [338, 162] width 677 height 324
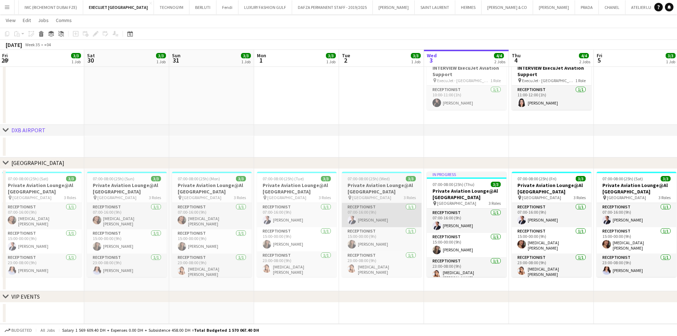
drag, startPoint x: 264, startPoint y: 215, endPoint x: 398, endPoint y: 220, distance: 134.5
click at [405, 220] on app-calendar-viewport "Wed 27 3/3 1 Job Thu 28 3/3 1 Job Fri 29 3/3 1 Job Sat 30 3/3 1 Job Sun 31 3/3 …" at bounding box center [338, 162] width 677 height 324
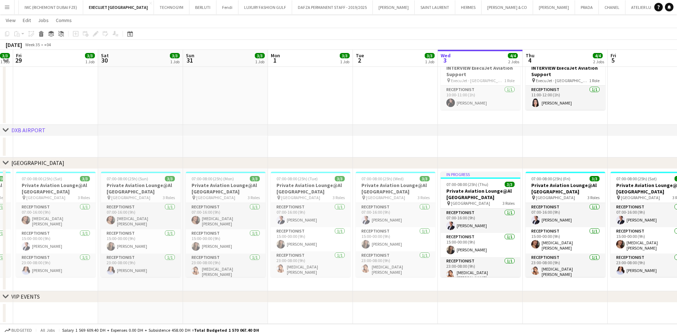
drag, startPoint x: 211, startPoint y: 222, endPoint x: 446, endPoint y: 225, distance: 234.7
click at [446, 225] on app-calendar-viewport "Wed 27 3/3 1 Job Thu 28 3/3 1 Job Fri 29 3/3 1 Job Sat 30 3/3 1 Job Sun 31 3/3 …" at bounding box center [338, 162] width 677 height 324
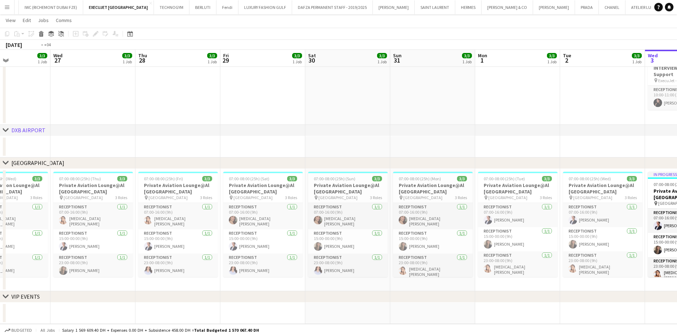
click at [392, 215] on app-calendar-viewport "Sun 24 3/3 1 Job Mon 25 3/3 1 Job Tue 26 3/3 1 Job Wed 27 3/3 1 Job Thu 28 3/3 …" at bounding box center [338, 162] width 677 height 324
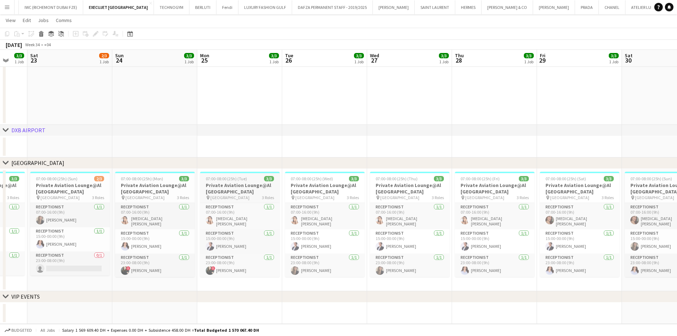
drag, startPoint x: 317, startPoint y: 197, endPoint x: 290, endPoint y: 193, distance: 27.0
click at [409, 197] on app-calendar-viewport "Thu 21 3/3 1 Job Fri 22 3/3 1 Job Sat 23 2/3 1 Job Sun 24 3/3 1 Job Mon 25 3/3 …" at bounding box center [338, 162] width 677 height 324
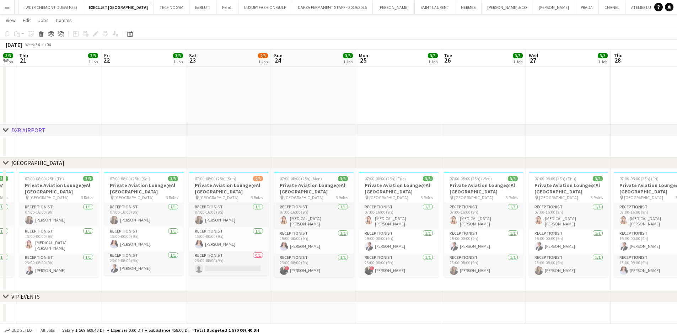
drag, startPoint x: 411, startPoint y: 196, endPoint x: 450, endPoint y: 196, distance: 38.8
click at [449, 196] on app-calendar-viewport "Tue 19 3/3 1 Job Wed 20 3/3 1 Job Thu 21 3/3 1 Job Fri 22 3/3 1 Job Sat 23 2/3 …" at bounding box center [338, 162] width 677 height 324
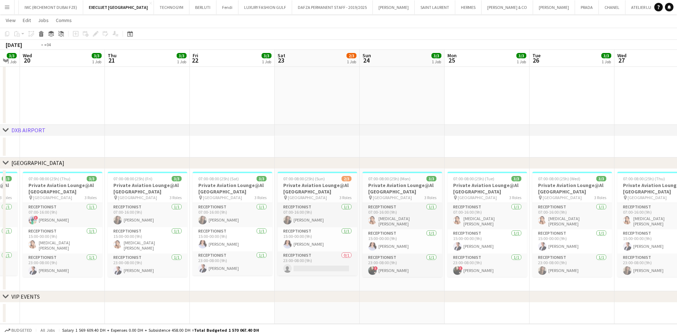
click at [449, 187] on app-calendar-viewport "Mon 18 3/3 1 Job Tue 19 3/3 1 Job Wed 20 3/3 1 Job Thu 21 3/3 1 Job Fri 22 3/3 …" at bounding box center [338, 162] width 677 height 324
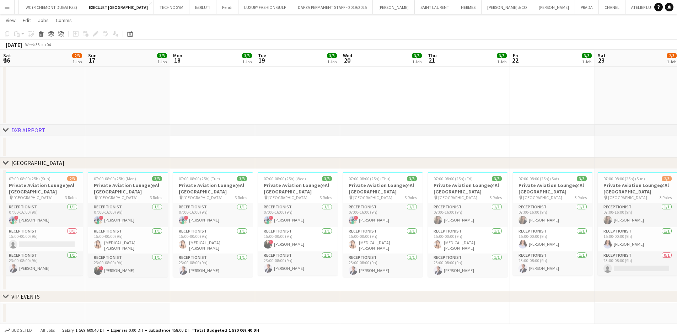
drag, startPoint x: 442, startPoint y: 192, endPoint x: 412, endPoint y: 163, distance: 41.0
click at [449, 192] on app-calendar-viewport "Thu 14 3/3 1 Job Fri 15 2/3 1 Job Sat 16 2/3 1 Job Sun 17 3/3 1 Job Mon 18 3/3 …" at bounding box center [338, 162] width 677 height 324
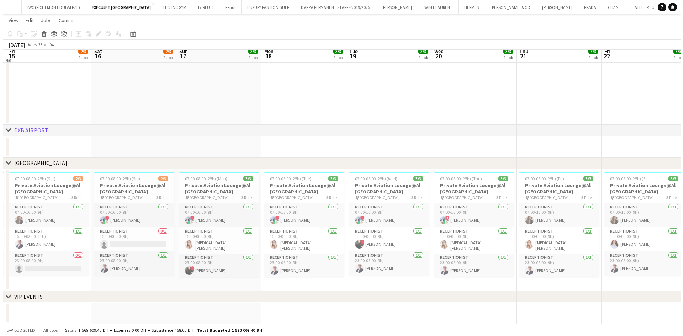
scroll to position [0, 0]
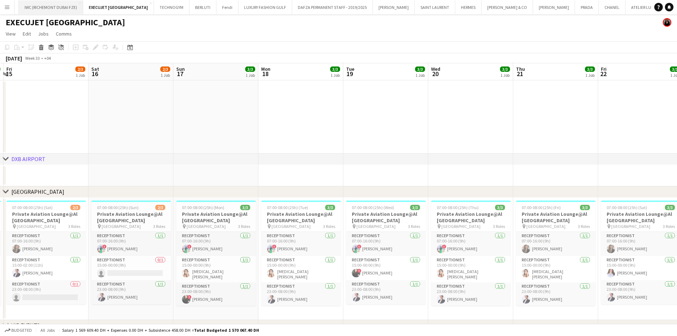
click at [35, 8] on button "IWC (RICHEMONT DUBAI FZE) Close" at bounding box center [51, 7] width 64 height 14
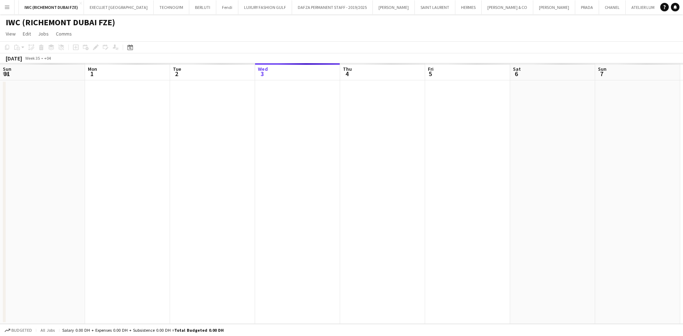
click at [328, 121] on app-calendar-viewport "Fri 29 Sat 30 Sun 31 Mon 1 Tue 2 Wed 3 Thu 4 Fri 5 Sat 6 Sun 7 Mon 8 Tue 9 Wed …" at bounding box center [341, 193] width 683 height 261
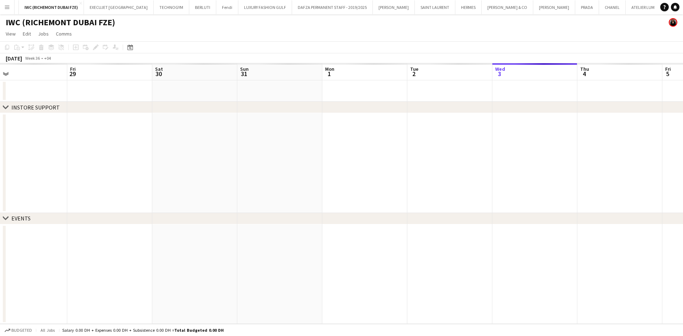
drag, startPoint x: 97, startPoint y: 147, endPoint x: 183, endPoint y: 145, distance: 86.1
click at [387, 149] on app-calendar-viewport "Wed 27 Thu 28 Fri 29 Sat 30 Sun 31 Mon 1 Tue 2 Wed 3 Thu 4 Fri 5 Sat 6 Sun 7 Mo…" at bounding box center [341, 193] width 683 height 261
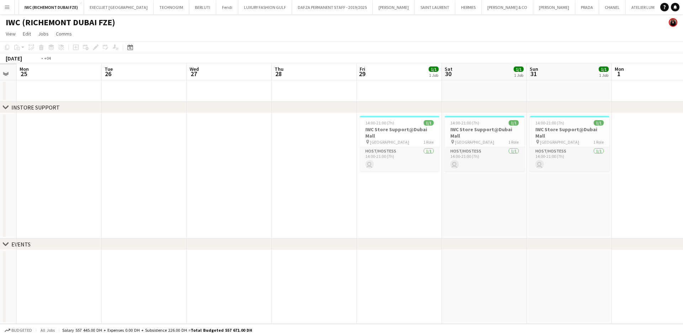
click at [265, 152] on app-calendar-viewport "Sat 23 Sun 24 Mon 25 Tue 26 Wed 27 Thu 28 Fri 29 1/1 1 Job Sat 30 1/1 1 Job Sun…" at bounding box center [341, 193] width 683 height 261
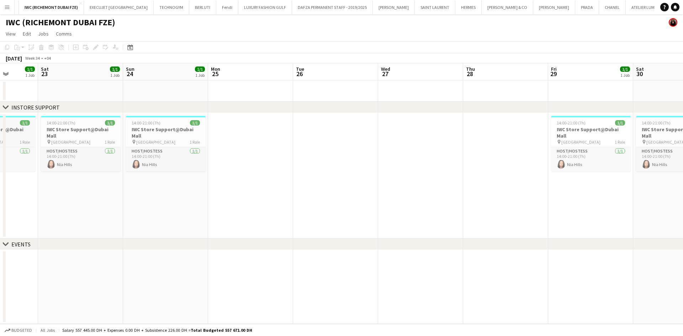
drag, startPoint x: 192, startPoint y: 135, endPoint x: 392, endPoint y: 133, distance: 199.1
click at [425, 133] on app-calendar-viewport "Wed 20 Thu 21 Fri 22 1/1 1 Job Sat 23 1/1 1 Job Sun 24 1/1 1 Job Mon 25 Tue 26 …" at bounding box center [341, 193] width 683 height 261
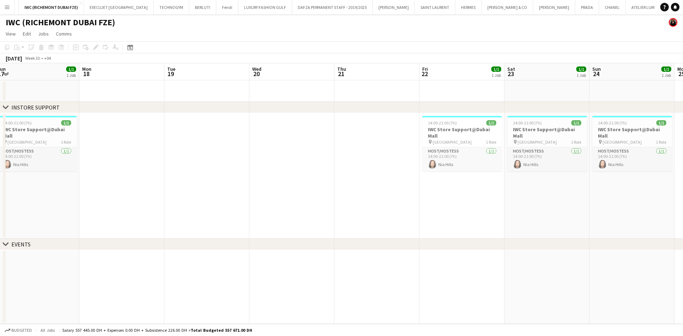
drag, startPoint x: 111, startPoint y: 139, endPoint x: 394, endPoint y: 139, distance: 283.0
click at [396, 139] on app-calendar-viewport "Fri 15 1/1 1 Job Sat 16 1/1 1 Job Sun 17 1/1 1 Job Mon 18 Tue 19 Wed 20 Thu 21 …" at bounding box center [341, 193] width 683 height 261
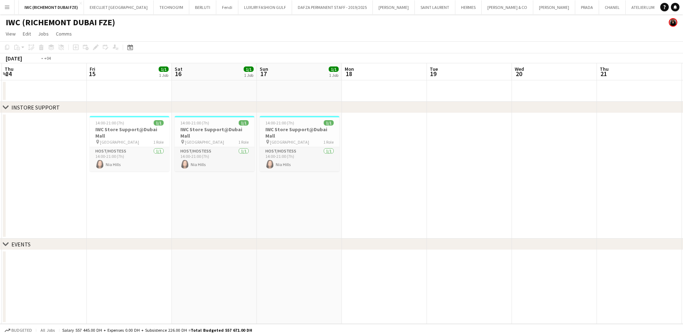
click at [422, 133] on app-calendar-viewport "Tue 12 Wed 13 Thu 14 Fri 15 1/1 1 Job Sat 16 1/1 1 Job Sun 17 1/1 1 Job Mon 18 …" at bounding box center [341, 193] width 683 height 261
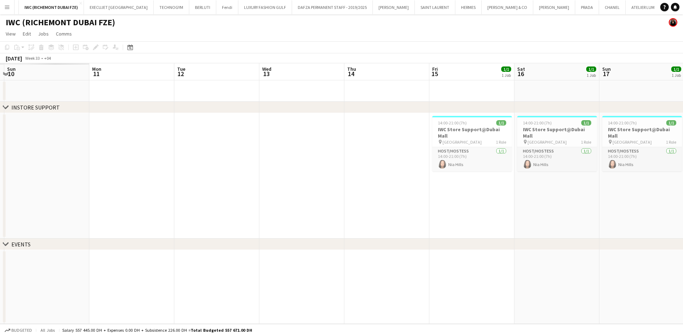
click at [449, 122] on app-calendar-viewport "Fri 8 Sat 9 Sun 10 Mon 11 Tue 12 Wed 13 Thu 14 Fri 15 1/1 1 Job Sat 16 1/1 1 Jo…" at bounding box center [341, 193] width 683 height 261
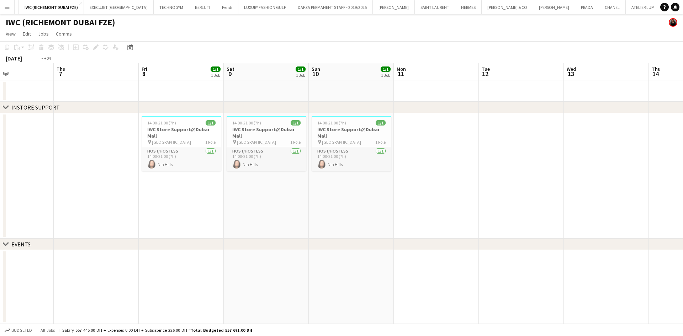
drag, startPoint x: 169, startPoint y: 131, endPoint x: 409, endPoint y: 135, distance: 239.4
click at [408, 135] on app-calendar-viewport "Mon 4 Tue 5 Wed 6 Thu 7 Fri 8 1/1 1 Job Sat 9 1/1 1 Job Sun 10 1/1 1 Job Mon 11…" at bounding box center [341, 193] width 683 height 261
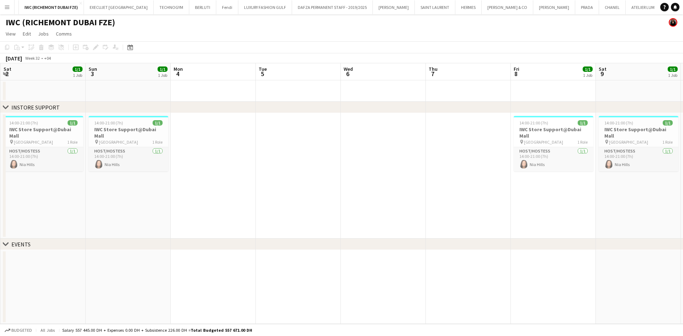
drag, startPoint x: 56, startPoint y: 125, endPoint x: 376, endPoint y: 130, distance: 320.1
click at [376, 130] on app-calendar-viewport "Thu 31 Fri 1 1/1 1 Job Sat 2 1/1 1 Job Sun 3 1/1 1 Job Mon 4 Tue 5 Wed 6 Thu 7 …" at bounding box center [341, 193] width 683 height 261
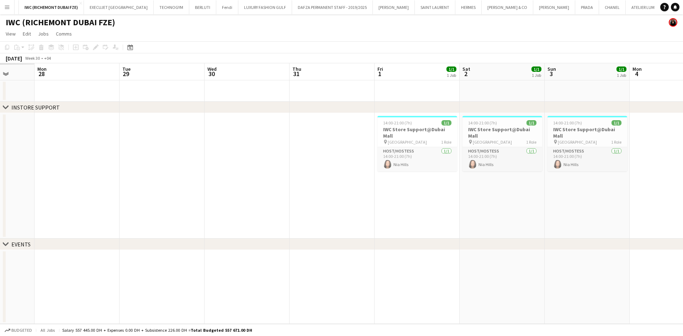
drag, startPoint x: 335, startPoint y: 142, endPoint x: 357, endPoint y: 142, distance: 22.1
click at [357, 142] on app-calendar-viewport "Fri 25 Sat 26 Sun 27 Mon 28 Tue 29 Wed 30 Thu 31 Fri 1 1/1 1 Job Sat 2 1/1 1 Jo…" at bounding box center [341, 193] width 683 height 261
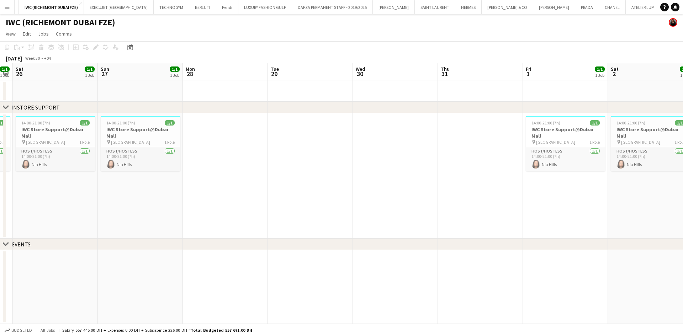
drag, startPoint x: 121, startPoint y: 126, endPoint x: 268, endPoint y: 127, distance: 147.2
click at [268, 127] on app-calendar-viewport "Thu 24 Fri 25 1/1 1 Job Sat 26 1/1 1 Job Sun 27 1/1 1 Job Mon 28 Tue 29 Wed 30 …" at bounding box center [341, 193] width 683 height 261
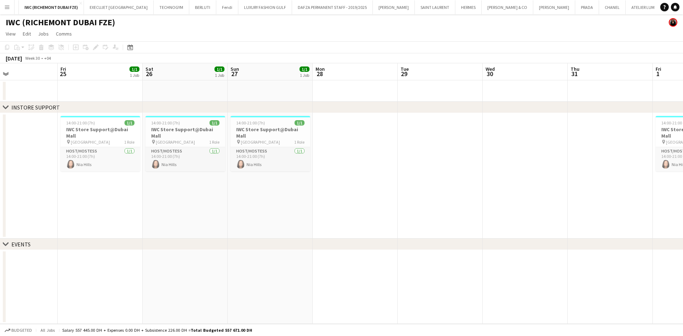
drag, startPoint x: 199, startPoint y: 135, endPoint x: 224, endPoint y: 135, distance: 24.5
click at [224, 135] on app-calendar-viewport "Tue 22 Wed 23 Thu 24 Fri 25 1/1 1 Job Sat 26 1/1 1 Job Sun 27 1/1 1 Job Mon 28 …" at bounding box center [341, 193] width 683 height 261
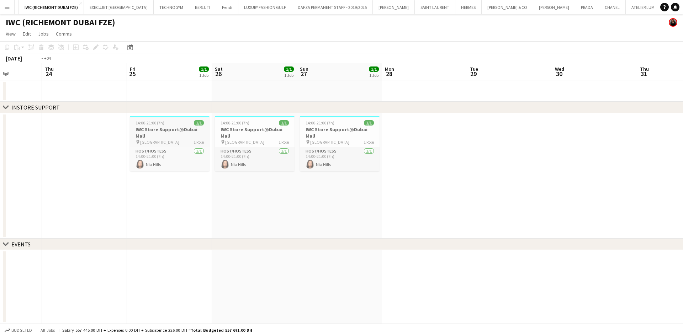
drag, startPoint x: 373, startPoint y: 119, endPoint x: 405, endPoint y: 122, distance: 32.5
click at [406, 122] on app-calendar-viewport "Mon 21 Tue 22 Wed 23 Thu 24 Fri 25 1/1 1 Job Sat 26 1/1 1 Job Sun 27 1/1 1 Job …" at bounding box center [341, 193] width 683 height 261
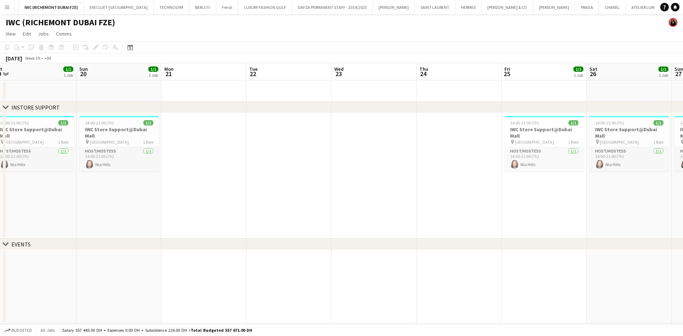
drag, startPoint x: 113, startPoint y: 131, endPoint x: 282, endPoint y: 137, distance: 169.0
click at [291, 137] on app-calendar-viewport "Thu 17 Fri 18 1/1 1 Job Sat 19 1/1 1 Job Sun 20 1/1 1 Job Mon 21 Tue 22 Wed 23 …" at bounding box center [341, 193] width 683 height 261
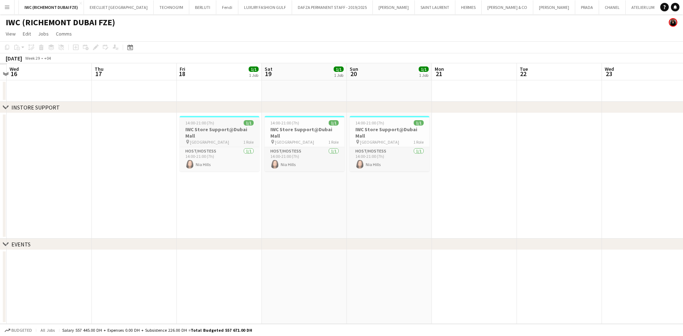
drag, startPoint x: 92, startPoint y: 137, endPoint x: 225, endPoint y: 128, distance: 133.3
click at [234, 127] on app-calendar-viewport "Mon 14 Tue 15 Wed 16 Thu 17 Fri 18 1/1 1 Job Sat 19 1/1 1 Job Sun 20 1/1 1 Job …" at bounding box center [341, 193] width 683 height 261
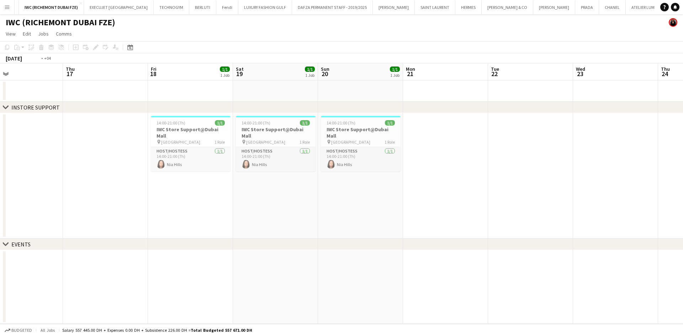
click at [271, 150] on app-calendar-viewport "Mon 14 Tue 15 Wed 16 Thu 17 Fri 18 1/1 1 Job Sat 19 1/1 1 Job Sun 20 1/1 1 Job …" at bounding box center [341, 193] width 683 height 261
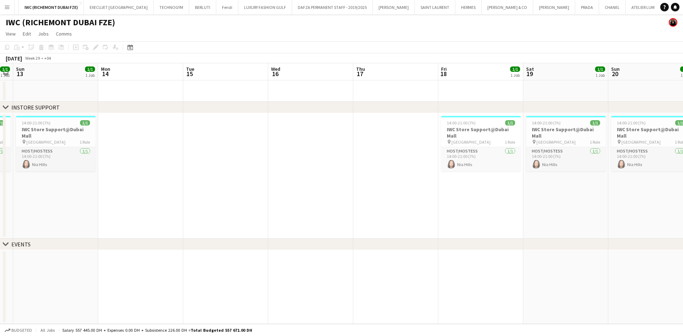
click at [363, 146] on app-calendar-viewport "Fri 11 Sat 12 1/1 1 Job Sun 13 1/1 1 Job Mon 14 Tue 15 Wed 16 Thu 17 Fri 18 1/1…" at bounding box center [341, 193] width 683 height 261
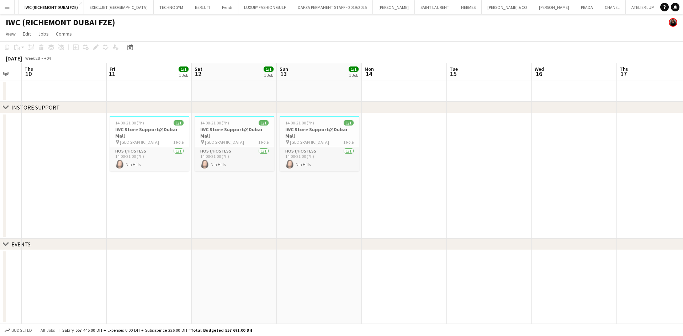
drag, startPoint x: 139, startPoint y: 143, endPoint x: 304, endPoint y: 138, distance: 165.8
click at [352, 138] on app-calendar-viewport "Tue 8 Wed 9 Thu 10 Fri 11 1/1 1 Job Sat 12 1/1 1 Job Sun 13 1/1 1 Job Mon 14 Tu…" at bounding box center [341, 193] width 683 height 261
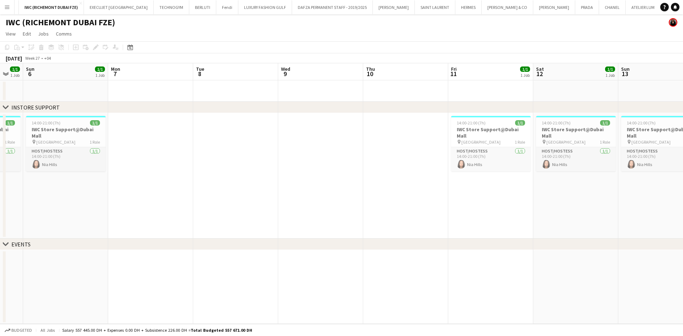
drag, startPoint x: 221, startPoint y: 140, endPoint x: 328, endPoint y: 142, distance: 107.1
click at [328, 142] on app-calendar-viewport "Fri 4 Sat 5 1/1 1 Job Sun 6 1/1 1 Job Mon 7 Tue 8 Wed 9 Thu 10 Fri 11 1/1 1 Job…" at bounding box center [341, 193] width 683 height 261
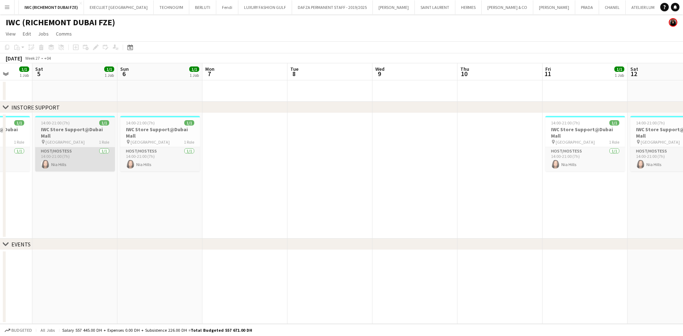
drag, startPoint x: 126, startPoint y: 150, endPoint x: 365, endPoint y: 152, distance: 239.0
click at [376, 151] on app-calendar-viewport "Wed 2 Thu 3 Fri 4 1/1 1 Job Sat 5 1/1 1 Job Sun 6 1/1 1 Job Mon 7 Tue 8 Wed 9 T…" at bounding box center [341, 193] width 683 height 261
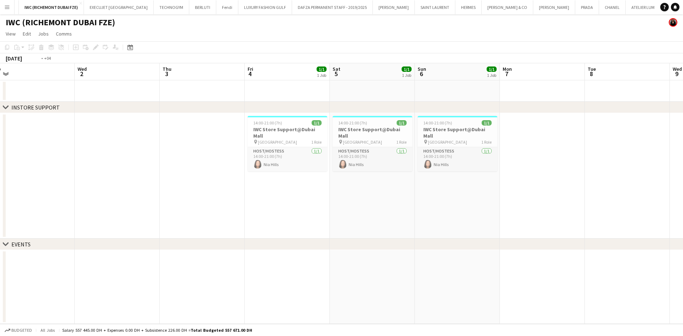
drag, startPoint x: 186, startPoint y: 150, endPoint x: 335, endPoint y: 150, distance: 149.0
click at [335, 150] on app-calendar-viewport "Sun 29 1/1 1 Job Mon 30 1/1 1 Job Tue 1 Wed 2 Thu 3 Fri 4 1/1 1 Job Sat 5 1/1 1…" at bounding box center [341, 193] width 683 height 261
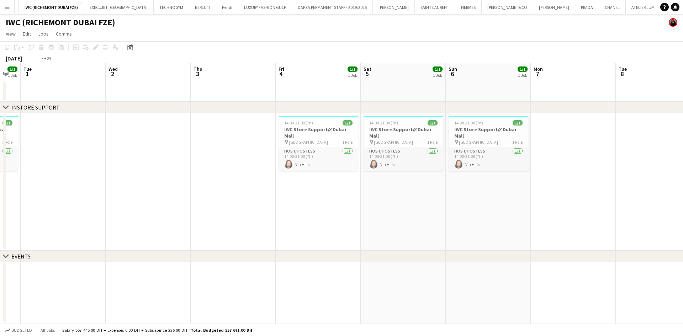
drag, startPoint x: 140, startPoint y: 150, endPoint x: 59, endPoint y: 161, distance: 81.9
click at [59, 161] on app-calendar-viewport "Sat 28 2/2 1 Job Sun 29 1/1 1 Job Mon 30 1/1 1 Job Tue 1 Wed 2 Thu 3 Fri 4 1/1 …" at bounding box center [341, 193] width 683 height 261
drag, startPoint x: 244, startPoint y: 142, endPoint x: 107, endPoint y: 161, distance: 137.6
click at [132, 161] on app-calendar-viewport "Sat 28 2/2 1 Job Sun 29 1/1 1 Job Mon 30 1/1 1 Job Tue 1 Wed 2 Thu 3 Fri 4 1/1 …" at bounding box center [341, 193] width 683 height 261
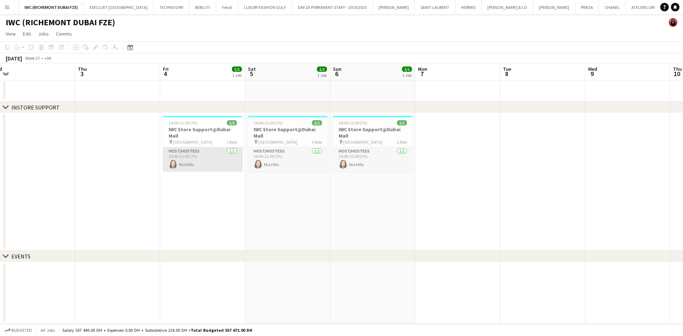
click at [168, 156] on app-card-role "Host/Hostess [DATE] 14:00-21:00 (7h) [GEOGRAPHIC_DATA]" at bounding box center [203, 159] width 80 height 24
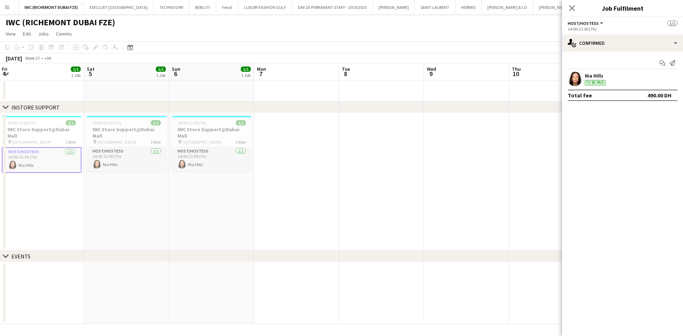
drag, startPoint x: 451, startPoint y: 164, endPoint x: 235, endPoint y: 168, distance: 216.2
click at [235, 168] on app-calendar-viewport "Wed 2 Thu 3 Fri 4 1/1 1 Job Sat 5 1/1 1 Job Sun 6 1/1 1 Job Mon 7 Tue 8 Wed 9 T…" at bounding box center [341, 193] width 683 height 261
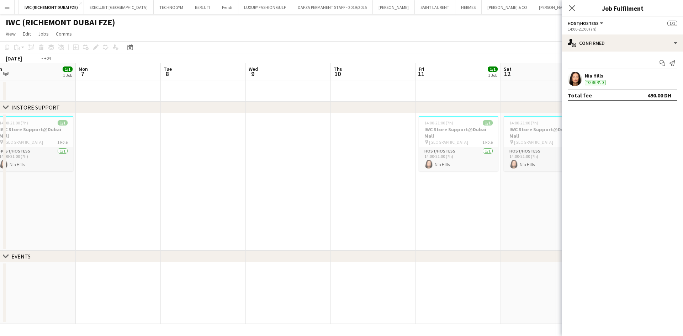
drag, startPoint x: 460, startPoint y: 141, endPoint x: 276, endPoint y: 144, distance: 184.2
click at [277, 144] on app-calendar-viewport "Thu 3 Fri 4 1/1 1 Job Sat 5 1/1 1 Job Sun 6 1/1 1 Job Mon 7 Tue 8 Wed 9 Thu 10 …" at bounding box center [341, 193] width 683 height 261
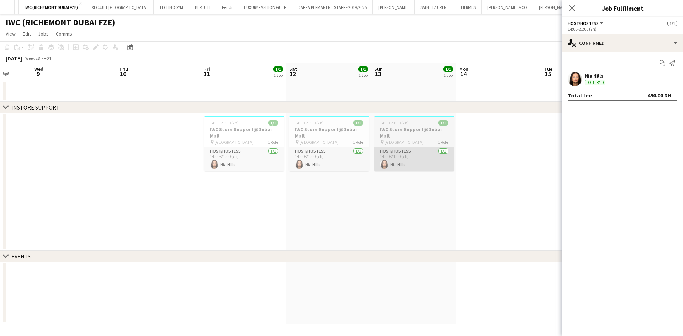
drag, startPoint x: 311, startPoint y: 142, endPoint x: 373, endPoint y: 156, distance: 63.1
click at [294, 144] on app-calendar-viewport "Sun 6 1/1 1 Job Mon 7 Tue 8 Wed 9 Thu 10 Fri 11 1/1 1 Job Sat 12 1/1 1 Job Sun …" at bounding box center [341, 193] width 683 height 261
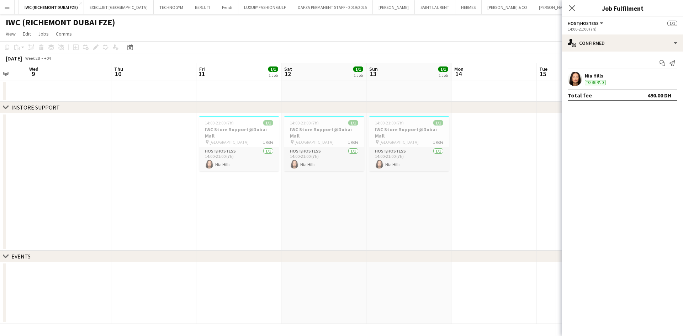
drag, startPoint x: 474, startPoint y: 184, endPoint x: 289, endPoint y: 186, distance: 184.9
click at [290, 186] on app-calendar-viewport "Sun 6 1/1 1 Job Mon 7 Tue 8 Wed 9 Thu 10 Fri 11 1/1 1 Job Sat 12 1/1 1 Job Sun …" at bounding box center [341, 193] width 683 height 261
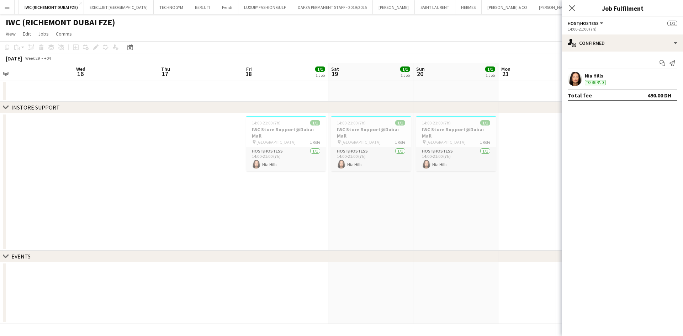
drag, startPoint x: 288, startPoint y: 165, endPoint x: 206, endPoint y: 160, distance: 82.6
click at [212, 160] on app-calendar-viewport "Sat 12 1/1 1 Job Sun 13 1/1 1 Job Mon 14 Tue 15 Wed 16 Thu 17 Fri 18 1/1 1 Job …" at bounding box center [341, 193] width 683 height 261
click at [193, 154] on app-calendar-viewport "Sat 12 1/1 1 Job Sun 13 1/1 1 Job Mon 14 Tue 15 Wed 16 Thu 17 Fri 18 1/1 1 Job …" at bounding box center [341, 193] width 683 height 261
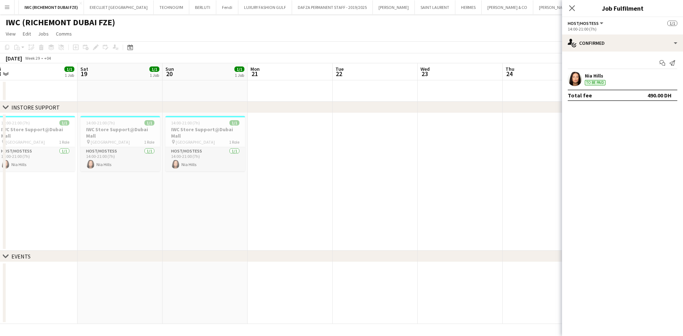
click at [209, 147] on app-calendar-viewport "Tue 15 Wed 16 Thu 17 Fri 18 1/1 1 Job Sat 19 1/1 1 Job Sun 20 1/1 1 Job Mon 21 …" at bounding box center [341, 193] width 683 height 261
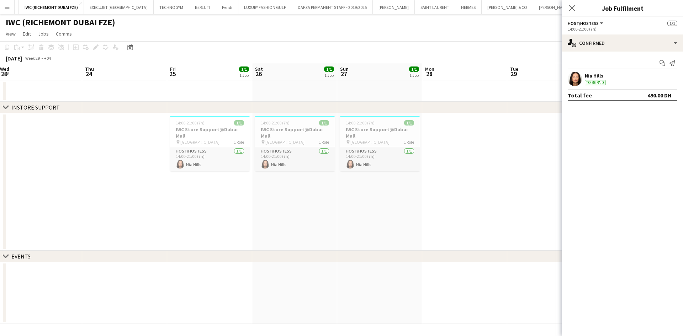
drag, startPoint x: 368, startPoint y: 148, endPoint x: 214, endPoint y: 146, distance: 154.0
click at [214, 146] on app-calendar-viewport "Sun 20 1/1 1 Job Mon 21 Tue 22 Wed 23 Thu 24 Fri 25 1/1 1 Job Sat 26 1/1 1 Job …" at bounding box center [341, 193] width 683 height 261
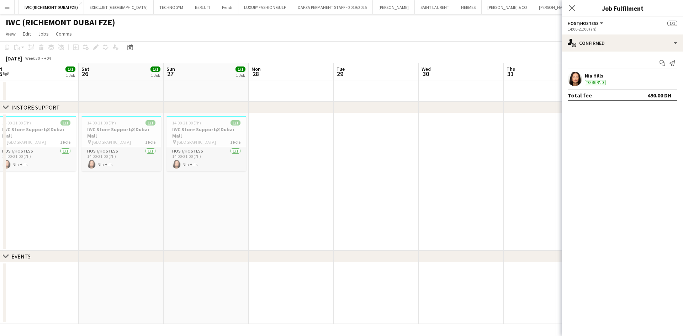
click at [229, 148] on app-calendar-viewport "Tue 22 Wed 23 Thu 24 Fri 25 1/1 1 Job Sat 26 1/1 1 Job Sun 27 1/1 1 Job Mon 28 …" at bounding box center [341, 193] width 683 height 261
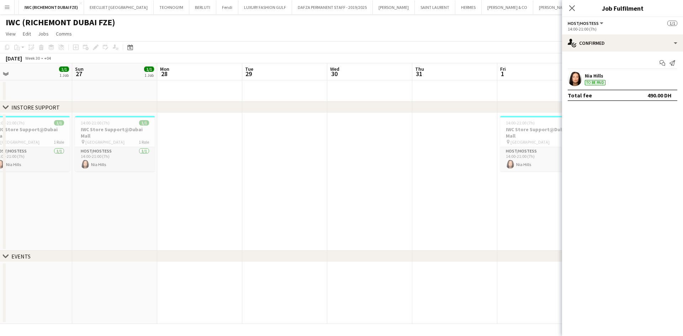
scroll to position [0, 195]
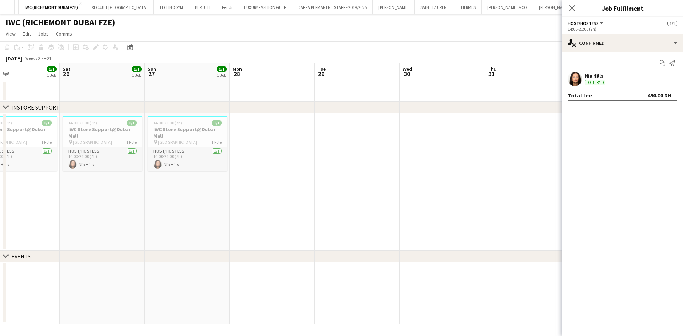
drag, startPoint x: 552, startPoint y: 150, endPoint x: 623, endPoint y: 151, distance: 70.4
click at [449, 150] on body "Menu Boards Boards Boards All jobs Status Workforce Workforce My Workforce Recr…" at bounding box center [341, 168] width 683 height 336
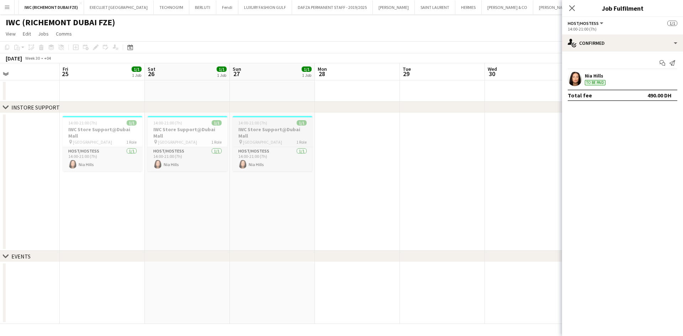
click at [260, 132] on h3 "IWC Store Support@Dubai Mall" at bounding box center [273, 132] width 80 height 13
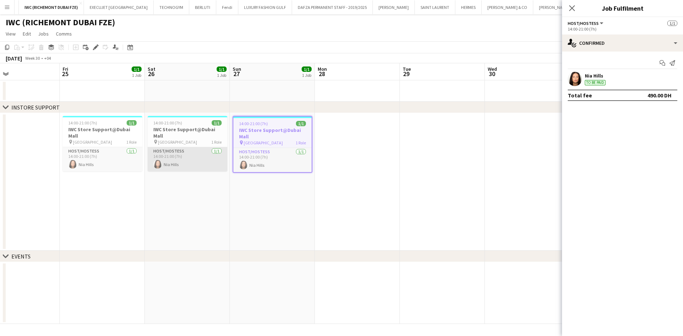
click at [189, 156] on app-card-role "Host/Hostess [DATE] 14:00-21:00 (7h) [GEOGRAPHIC_DATA]" at bounding box center [188, 159] width 80 height 24
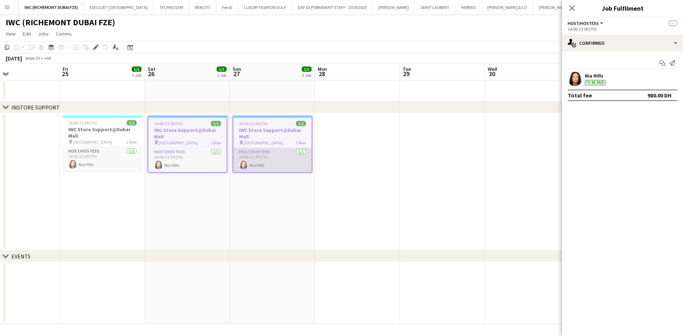
click at [302, 160] on app-card-role "Host/Hostess [DATE] 14:00-21:00 (7h) [GEOGRAPHIC_DATA]" at bounding box center [272, 160] width 78 height 24
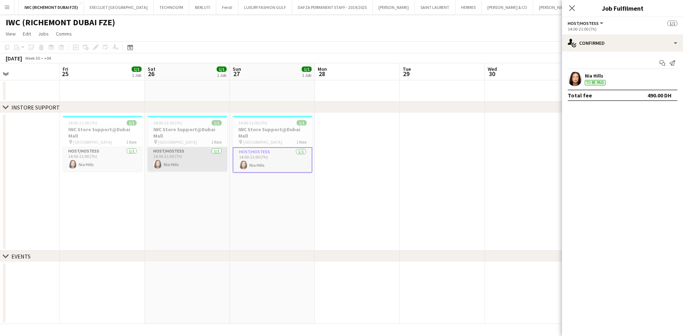
click at [175, 155] on app-card-role "Host/Hostess [DATE] 14:00-21:00 (7h) [GEOGRAPHIC_DATA]" at bounding box center [188, 159] width 80 height 24
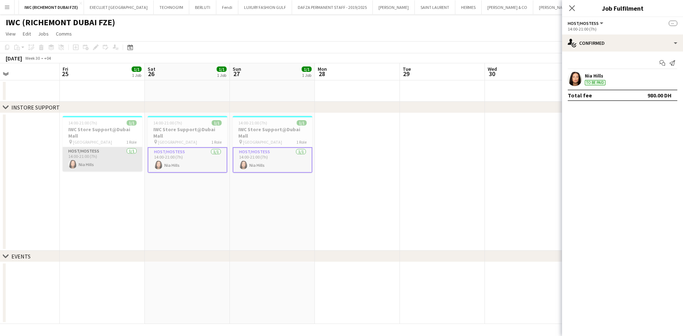
click at [95, 151] on app-card-role "Host/Hostess [DATE] 14:00-21:00 (7h) [GEOGRAPHIC_DATA]" at bounding box center [103, 159] width 80 height 24
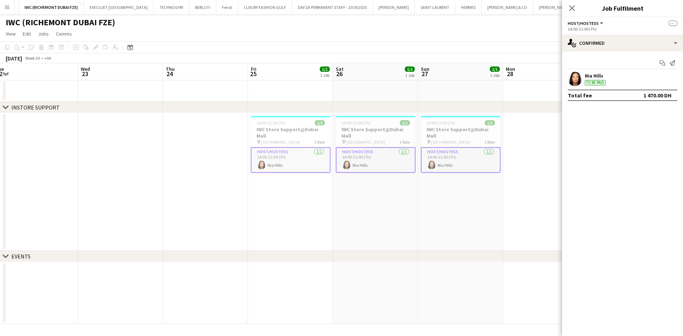
drag, startPoint x: 110, startPoint y: 153, endPoint x: 305, endPoint y: 136, distance: 195.9
click at [376, 129] on app-calendar-viewport "Sun 20 1/1 1 Job Mon 21 Tue 22 Wed 23 Thu 24 Fri 25 1/1 1 Job Sat 26 1/1 1 Job …" at bounding box center [341, 193] width 683 height 261
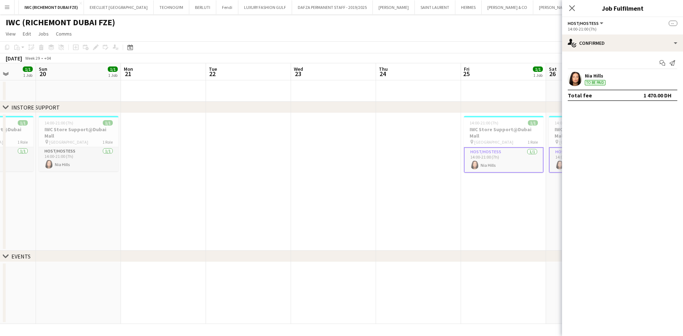
drag, startPoint x: 242, startPoint y: 138, endPoint x: 485, endPoint y: 144, distance: 243.3
click at [449, 144] on app-calendar-viewport "Thu 17 Fri 18 1/1 1 Job Sat 19 1/1 1 Job Sun 20 1/1 1 Job Mon 21 Tue 22 Wed 23 …" at bounding box center [341, 193] width 683 height 261
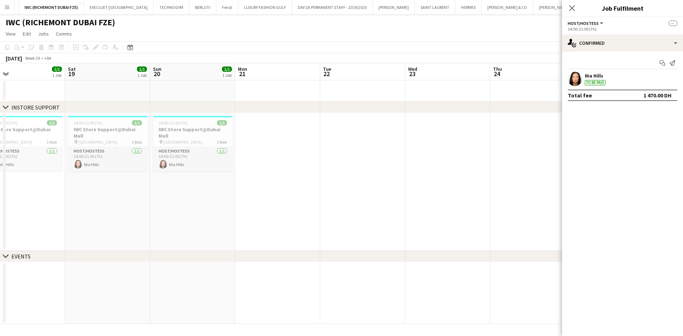
click at [396, 155] on app-calendar-viewport "Wed 16 Thu 17 Fri 18 1/1 1 Job Sat 19 1/1 1 Job Sun 20 1/1 1 Job Mon 21 Tue 22 …" at bounding box center [341, 193] width 683 height 261
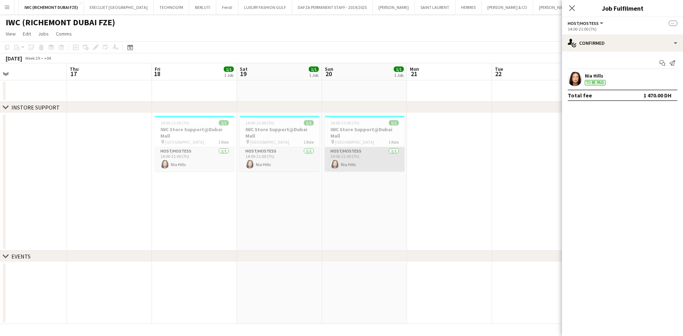
click at [352, 156] on app-card-role "Host/Hostess [DATE] 14:00-21:00 (7h) [GEOGRAPHIC_DATA]" at bounding box center [365, 159] width 80 height 24
click at [276, 167] on app-date-cell "14:00-21:00 (7h) 1/1 IWC Store Support@Dubai Mall pin [GEOGRAPHIC_DATA] 1 Role …" at bounding box center [279, 182] width 85 height 138
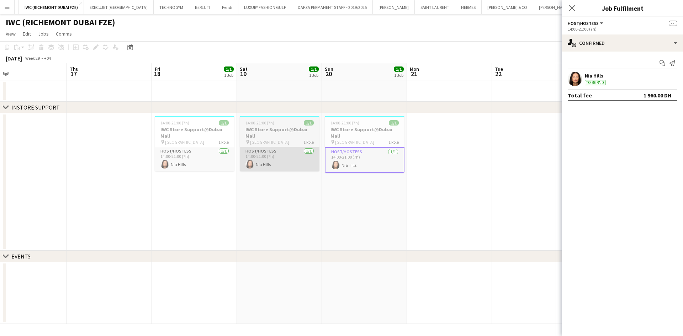
click at [263, 154] on app-card-role "Host/Hostess [DATE] 14:00-21:00 (7h) [GEOGRAPHIC_DATA]" at bounding box center [280, 159] width 80 height 24
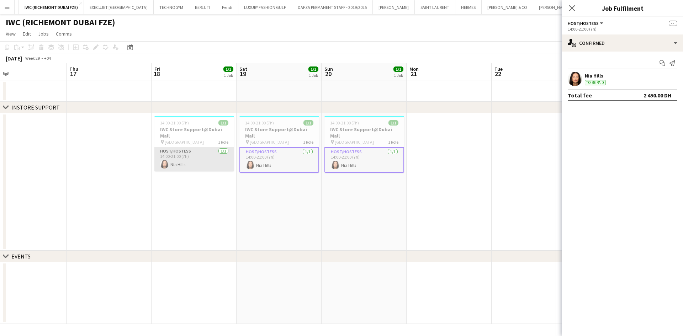
click at [209, 151] on app-card-role "Host/Hostess [DATE] 14:00-21:00 (7h) [GEOGRAPHIC_DATA]" at bounding box center [194, 159] width 80 height 24
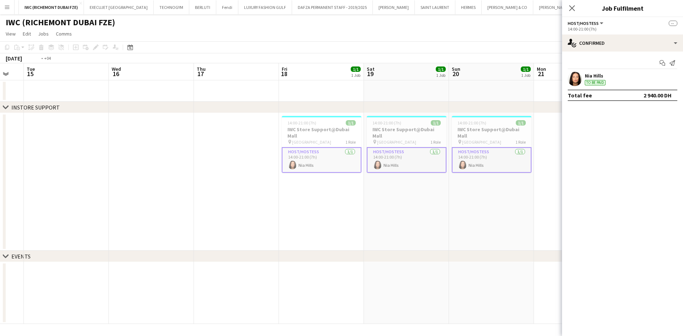
drag, startPoint x: 186, startPoint y: 154, endPoint x: 411, endPoint y: 155, distance: 225.4
click at [410, 155] on app-calendar-viewport "Sun 13 1/1 1 Job Mon 14 Tue 15 Wed 16 Thu 17 Fri 18 1/1 1 Job Sat 19 1/1 1 Job …" at bounding box center [341, 193] width 683 height 261
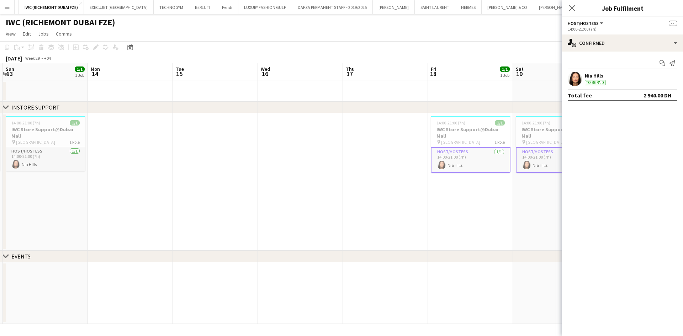
click at [440, 160] on app-calendar-viewport "Fri 11 1/1 1 Job Sat 12 1/1 1 Job Sun 13 1/1 1 Job Mon 14 Tue 15 Wed 16 Thu 17 …" at bounding box center [341, 193] width 683 height 261
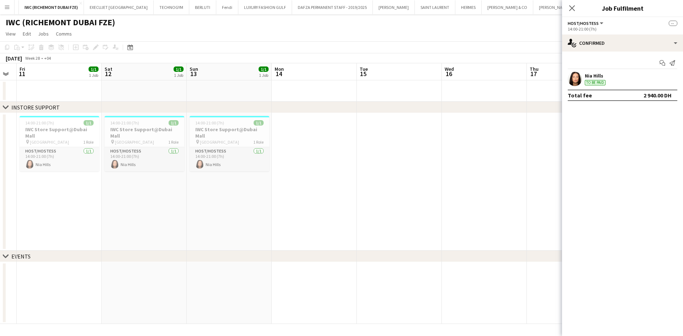
drag, startPoint x: 265, startPoint y: 162, endPoint x: 379, endPoint y: 163, distance: 114.5
click at [379, 163] on app-calendar-viewport "Wed 9 Thu 10 Fri 11 1/1 1 Job Sat 12 1/1 1 Job Sun 13 1/1 1 Job Mon 14 Tue 15 W…" at bounding box center [341, 193] width 683 height 261
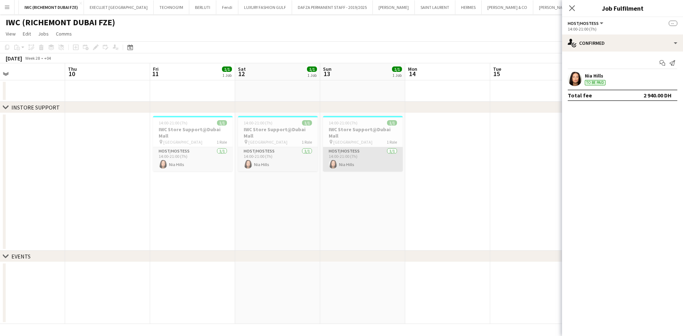
click at [346, 159] on app-card-role "Host/Hostess [DATE] 14:00-21:00 (7h) [GEOGRAPHIC_DATA]" at bounding box center [363, 159] width 80 height 24
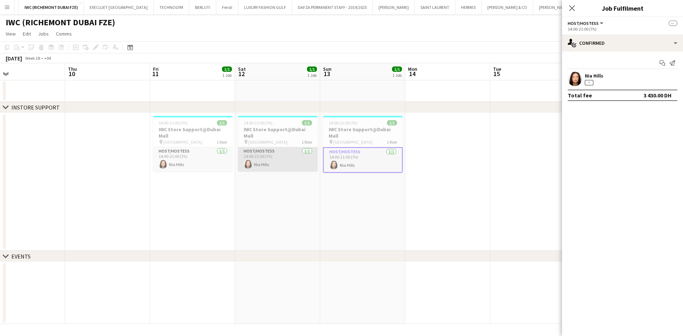
click at [260, 155] on app-card-role "Host/Hostess [DATE] 14:00-21:00 (7h) [GEOGRAPHIC_DATA]" at bounding box center [278, 159] width 80 height 24
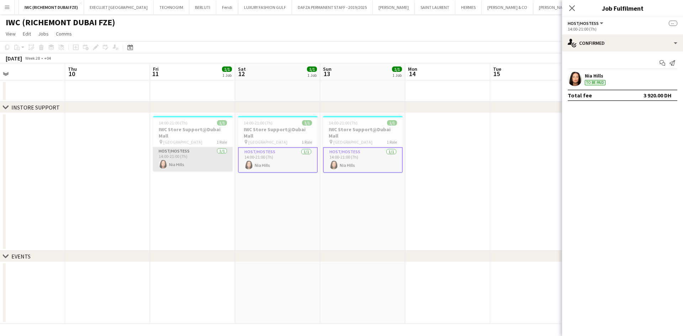
click at [173, 157] on app-card-role "Host/Hostess [DATE] 14:00-21:00 (7h) [GEOGRAPHIC_DATA]" at bounding box center [193, 159] width 80 height 24
drag, startPoint x: 215, startPoint y: 159, endPoint x: 422, endPoint y: 162, distance: 207.7
click at [367, 159] on app-calendar-viewport "Mon 7 Tue 8 Wed 9 Thu 10 Fri 11 1/1 1 Job Sat 12 1/1 1 Job Sun 13 1/1 1 Job Mon…" at bounding box center [341, 193] width 683 height 261
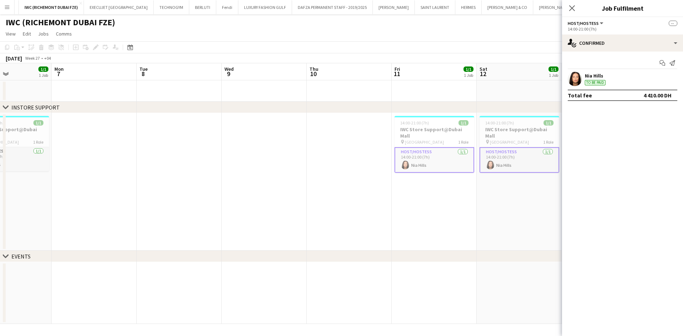
drag, startPoint x: 410, startPoint y: 165, endPoint x: 492, endPoint y: 167, distance: 82.9
click at [449, 167] on app-calendar-viewport "Fri 4 1/1 1 Job Sat 5 1/1 1 Job Sun 6 1/1 1 Job Mon 7 Tue 8 Wed 9 Thu 10 Fri 11…" at bounding box center [341, 193] width 683 height 261
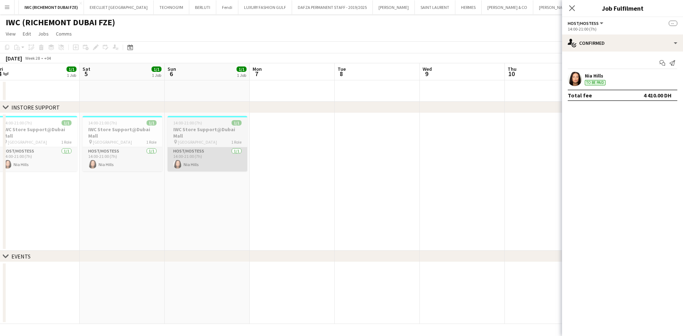
drag
click at [431, 139] on app-calendar-viewport "Wed 2 Thu 3 Fri 4 1/1 1 Job Sat 5 1/1 1 Job Sun 6 1/1 1 Job Mon 7 Tue 8 Wed 9 T…" at bounding box center [341, 193] width 683 height 261
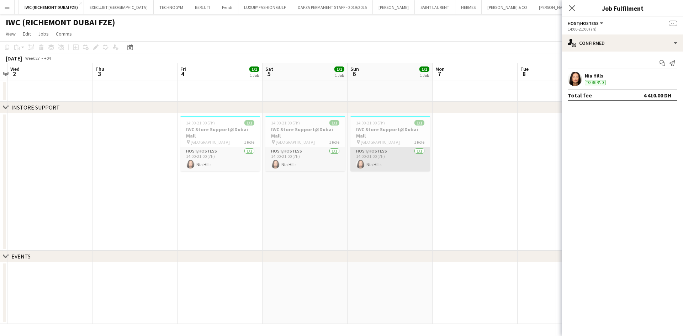
click at [394, 156] on app-card-role "Host/Hostess [DATE] 14:00-21:00 (7h) [GEOGRAPHIC_DATA]" at bounding box center [390, 159] width 80 height 24
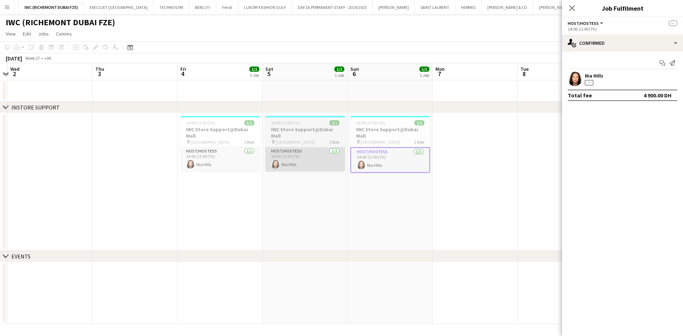
click at [316, 151] on app-card-role "Host/Hostess [DATE] 14:00-21:00 (7h) [GEOGRAPHIC_DATA]" at bounding box center [305, 159] width 80 height 24
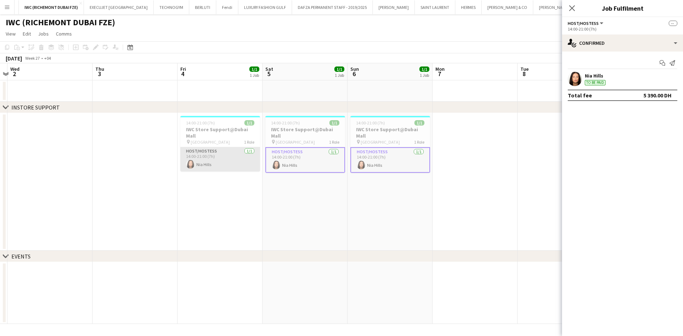
click at [227, 151] on app-card-role "Host/Hostess [DATE] 14:00-21:00 (7h) [GEOGRAPHIC_DATA]" at bounding box center [220, 159] width 80 height 24
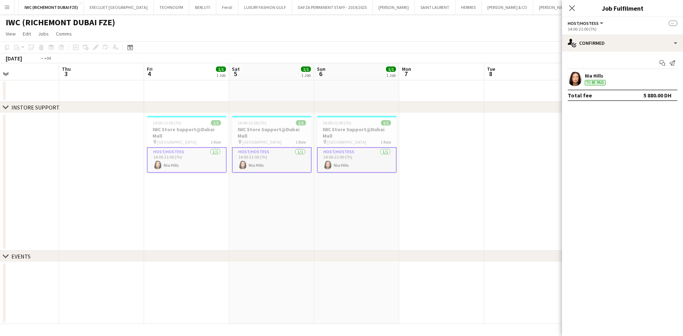
click at [350, 148] on app-calendar-viewport "Mon 30 1/1 1 Job Tue 1 Wed 2 Thu 3 Fri 4 1/1 1 Job Sat 5 1/1 1 Job Sun 6 1/1 1 …" at bounding box center [341, 193] width 683 height 261
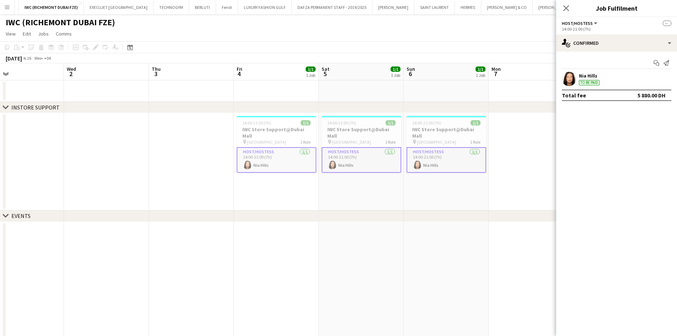
scroll to position [0, 207]
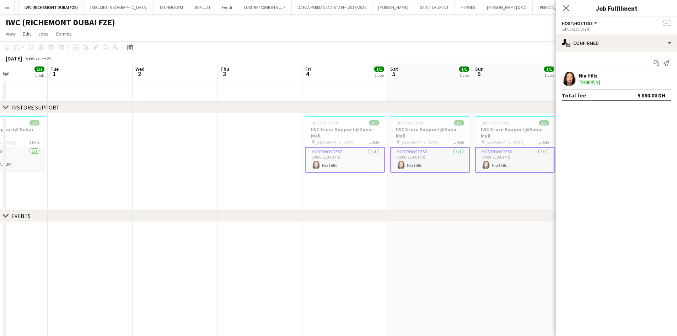
click at [64, 170] on app-calendar-viewport "Sat 28 2/2 1 Job Sun 29 1/1 1 Job Mon 30 1/1 1 Job Tue 1 Wed 2 Thu 3 Fri 4 1/1 …" at bounding box center [338, 242] width 677 height 359
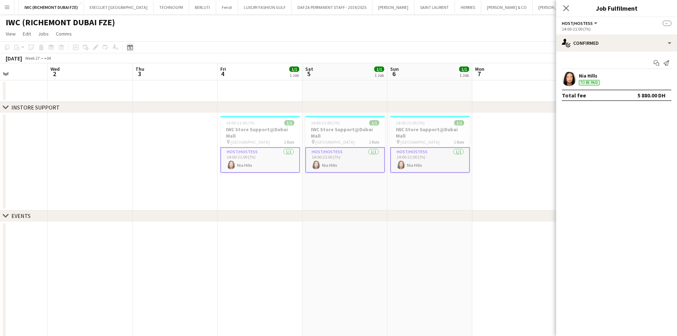
click at [127, 47] on div "Date picker" at bounding box center [130, 47] width 9 height 9
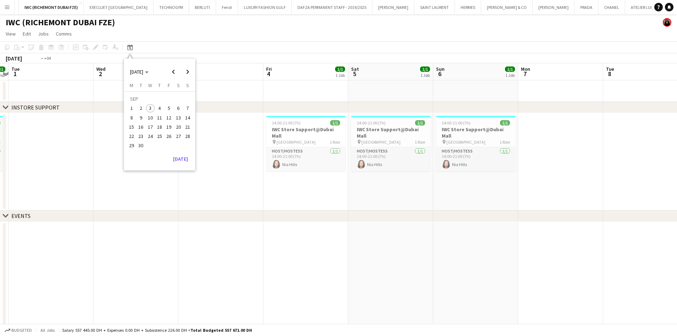
click at [386, 154] on app-calendar-viewport "Sun 29 1/1 1 Job Mon 30 1/1 1 Job Tue 1 Wed 2 Thu 3 Fri 4 1/1 1 Job Sat 5 1/1 1…" at bounding box center [338, 242] width 677 height 359
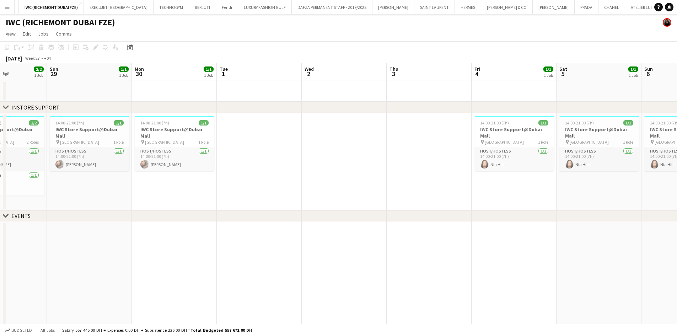
click at [385, 140] on app-calendar-viewport "Thu 26 7/7 3 Jobs Fri 27 1/1 1 Job Sat 28 2/2 1 Job Sun 29 1/1 1 Job Mon 30 1/1…" at bounding box center [338, 242] width 677 height 359
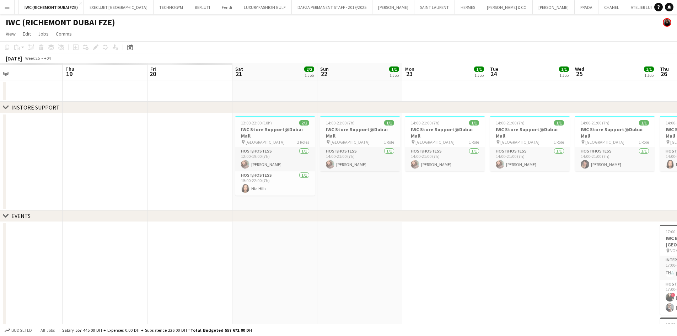
click at [449, 177] on app-calendar-viewport "Mon 16 Tue 17 Wed 18 Thu 19 Fri 20 Sat 21 2/2 1 Job Sun 22 1/1 1 Job Mon 23 1/1…" at bounding box center [338, 242] width 677 height 359
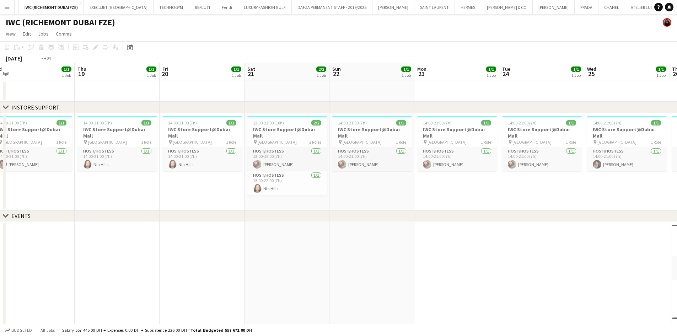
scroll to position [0, 220]
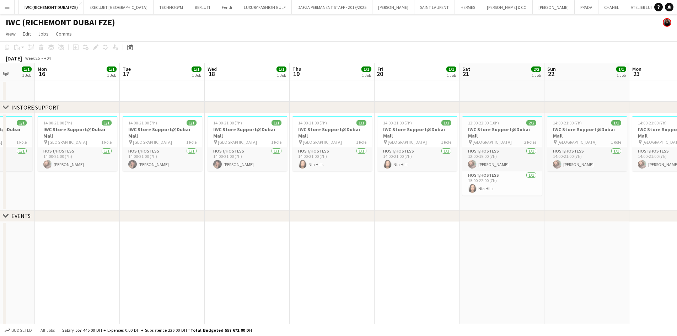
click at [306, 158] on app-calendar-viewport "Fri 13 1/1 1 Job Sat 14 2/2 1 Job Sun 15 1/1 1 Job Mon 16 1/1 1 Job Tue 17 1/1 …" at bounding box center [338, 242] width 677 height 359
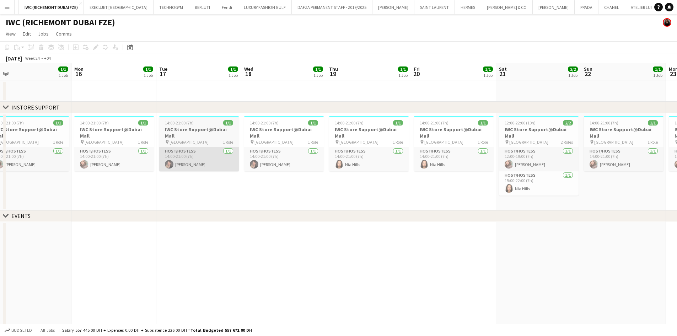
click at [350, 157] on app-calendar-viewport "Fri 13 1/1 1 Job Sat 14 2/2 1 Job Sun 15 1/1 1 Job Mon 16 1/1 1 Job Tue 17 1/1 …" at bounding box center [338, 242] width 677 height 359
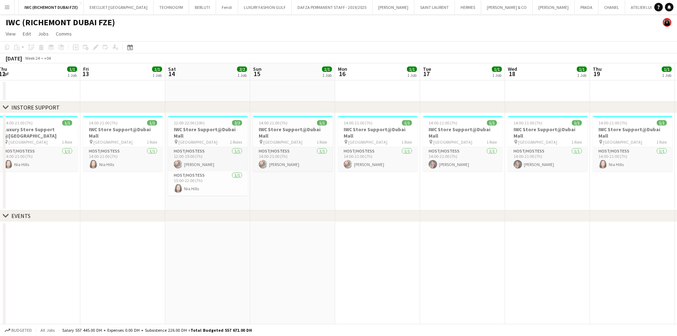
scroll to position [0, 179]
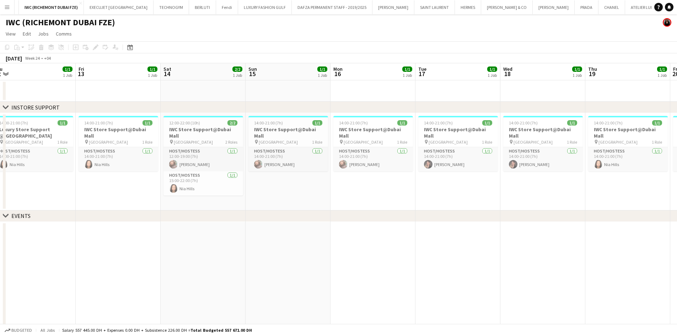
click at [204, 145] on app-calendar-viewport "Tue 10 Wed 11 Thu 12 1/1 1 Job Fri 13 1/1 1 Job Sat 14 2/2 1 Job Sun 15 1/1 1 J…" at bounding box center [338, 242] width 677 height 359
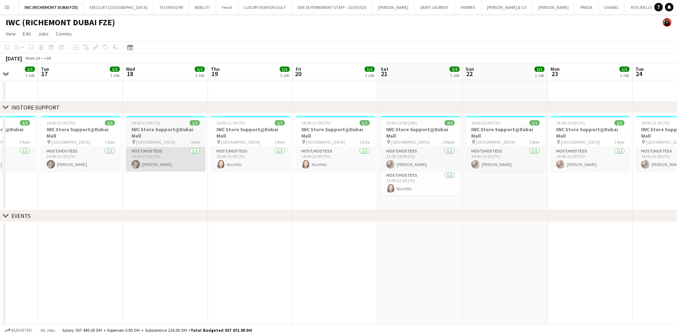
drag, startPoint x: 394, startPoint y: 144, endPoint x: 197, endPoint y: 153, distance: 197.2
click at [168, 147] on app-calendar-viewport "Fri 13 1/1 1 Job Sat 14 2/2 1 Job Sun 15 1/1 1 Job Mon 16 1/1 1 Job Tue 17 1/1 …" at bounding box center [338, 242] width 677 height 359
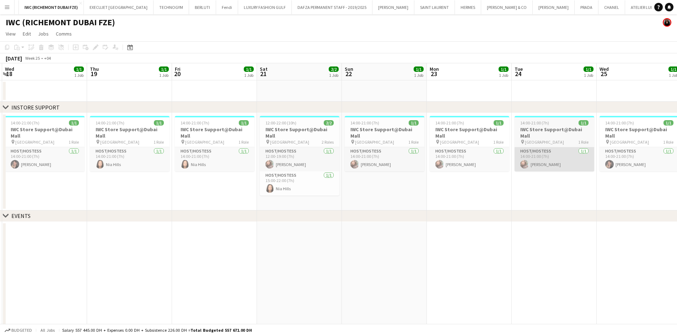
drag, startPoint x: 273, startPoint y: 156, endPoint x: 286, endPoint y: 154, distance: 12.2
click at [72, 174] on app-calendar-viewport "Sun 15 1/1 1 Job Mon 16 1/1 1 Job Tue 17 1/1 1 Job Wed 18 1/1 1 Job Thu 19 1/1 …" at bounding box center [338, 242] width 677 height 359
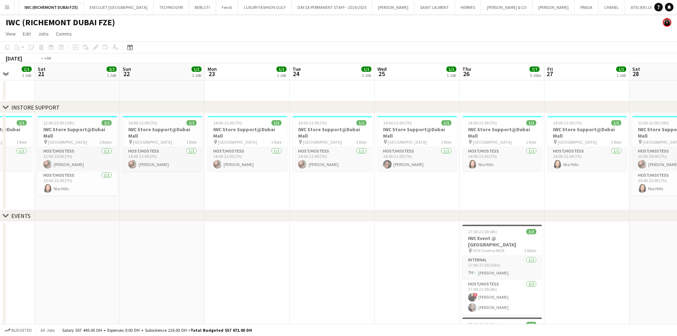
drag, startPoint x: 413, startPoint y: 127, endPoint x: 313, endPoint y: 121, distance: 99.7
click at [87, 131] on app-calendar-viewport "Wed 18 1/1 1 Job Thu 19 1/1 1 Job Fri 20 1/1 1 Job Sat 21 2/2 1 Job Sun 22 1/1 …" at bounding box center [338, 242] width 677 height 359
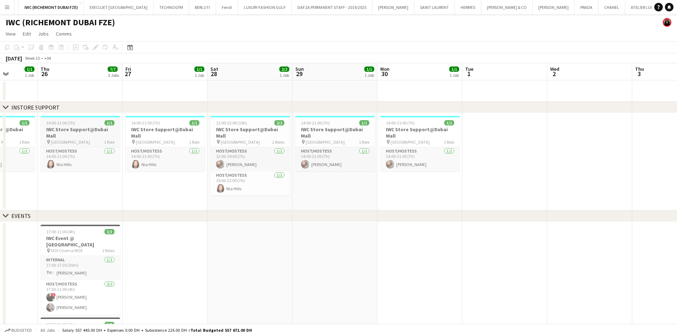
drag, startPoint x: 107, startPoint y: 121, endPoint x: 57, endPoint y: 133, distance: 51.2
click at [62, 128] on div "chevron-right INSTORE SUPPORT chevron-right EVENTS Mon 23 1/1 1 Job Tue 24 1/1 …" at bounding box center [338, 242] width 677 height 359
